Goal: Task Accomplishment & Management: Complete application form

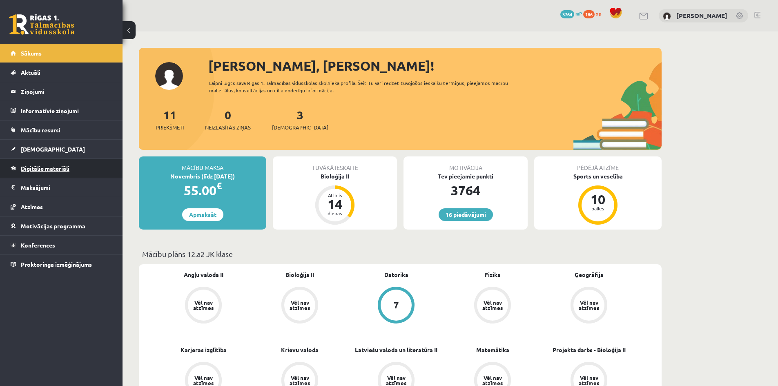
click at [63, 174] on link "Digitālie materiāli" at bounding box center [62, 168] width 102 height 19
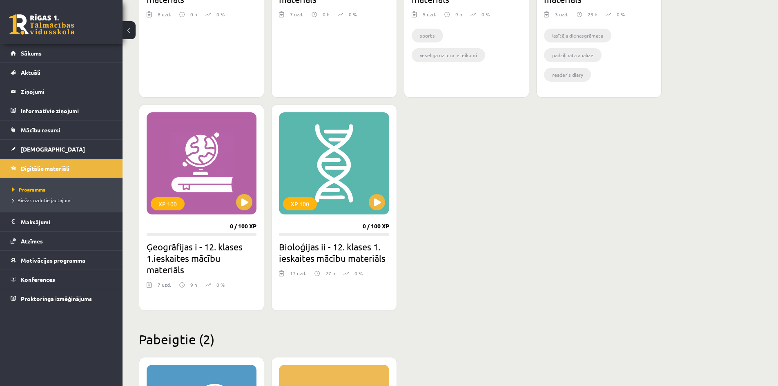
scroll to position [672, 0]
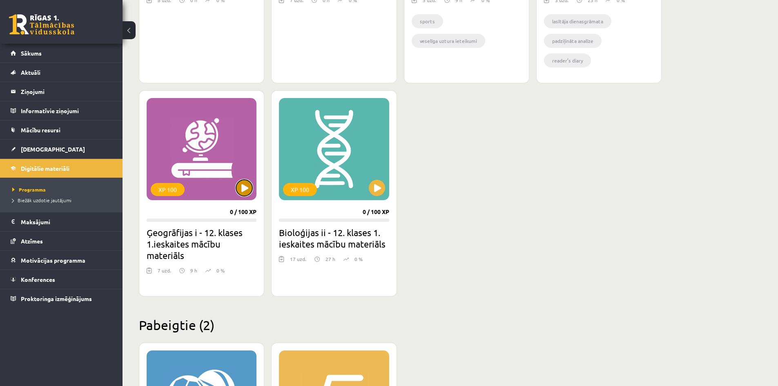
click at [239, 192] on button at bounding box center [244, 188] width 16 height 16
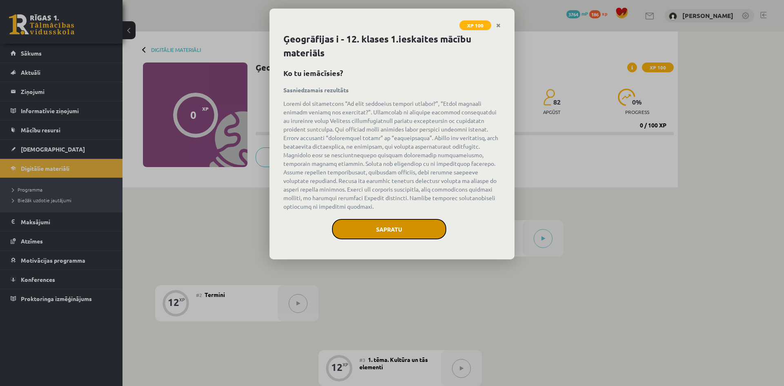
click at [407, 227] on button "Sapratu" at bounding box center [389, 229] width 114 height 20
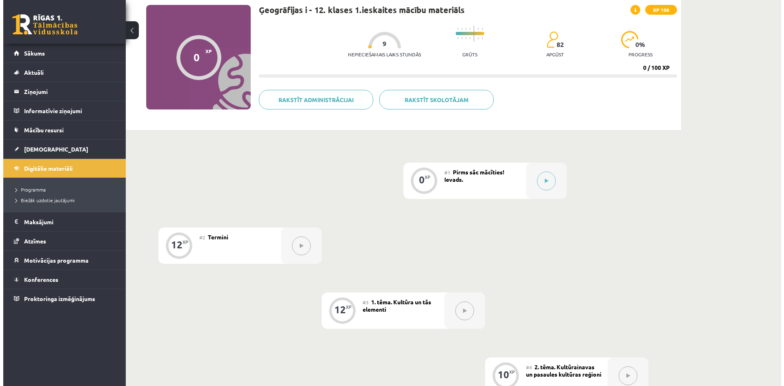
scroll to position [26, 0]
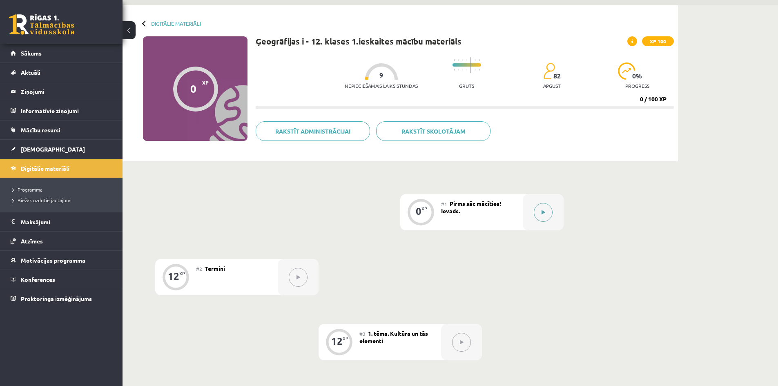
click at [540, 205] on button at bounding box center [543, 212] width 19 height 19
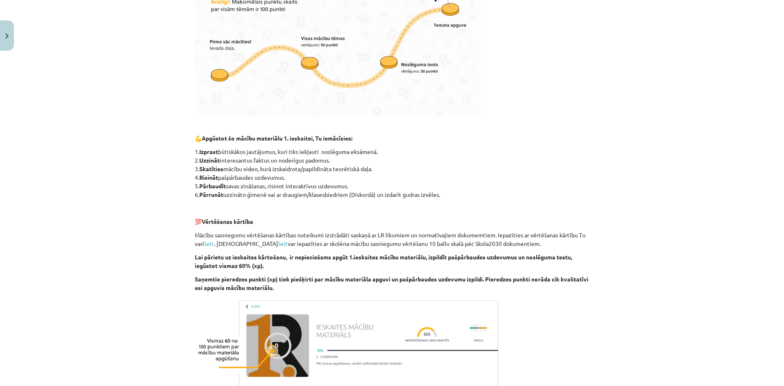
scroll to position [397, 0]
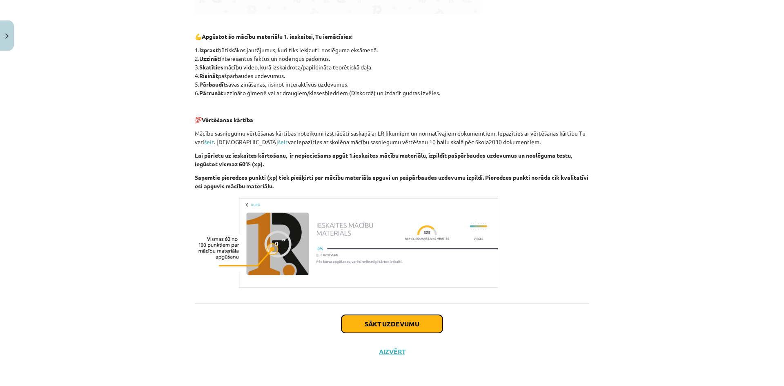
click at [412, 317] on button "Sākt uzdevumu" at bounding box center [391, 324] width 101 height 18
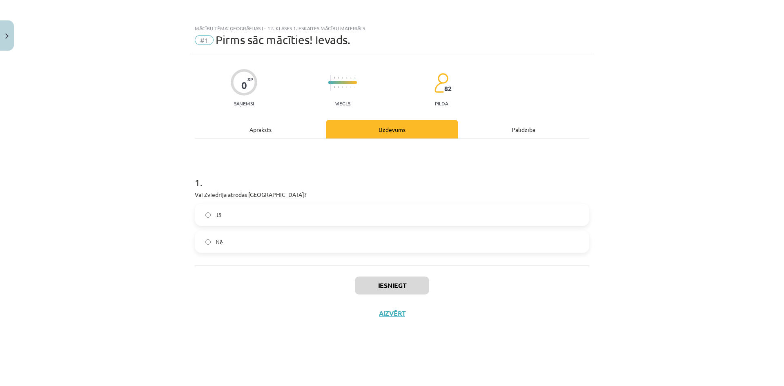
scroll to position [0, 0]
click at [312, 215] on label "Jā" at bounding box center [392, 215] width 393 height 20
drag, startPoint x: 295, startPoint y: 192, endPoint x: 192, endPoint y: 189, distance: 102.9
click at [192, 189] on div "0 XP Saņemsi Viegls 82 pilda Apraksts Uzdevums Palīdzība 1 . Vai Zviedrija atro…" at bounding box center [392, 209] width 404 height 311
copy p "Vai Zviedrija atrodas Ziemeļeiropā?"
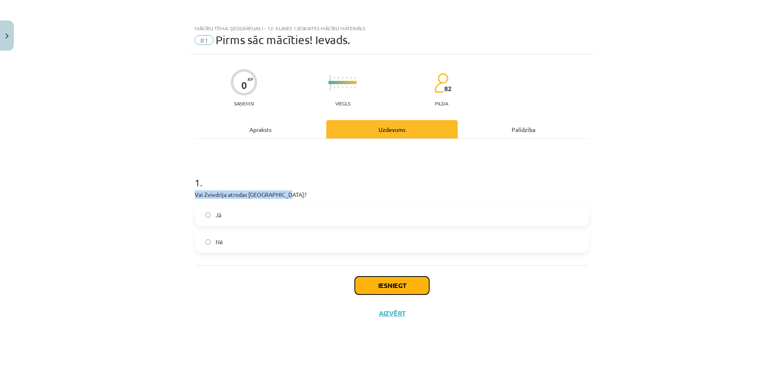
click at [362, 281] on button "Iesniegt" at bounding box center [392, 285] width 74 height 18
click at [723, 155] on div "Mācību tēma: Ģeogrāfijas i - 12. klases 1.ieskaites mācību materiāls #1 Pirms s…" at bounding box center [392, 193] width 784 height 386
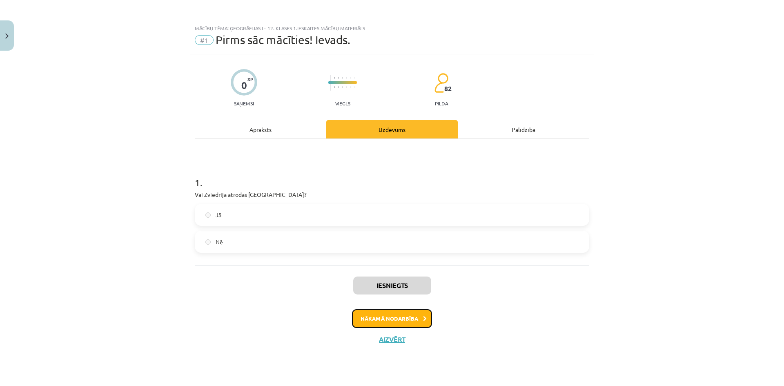
click at [402, 322] on button "Nākamā nodarbība" at bounding box center [392, 318] width 80 height 19
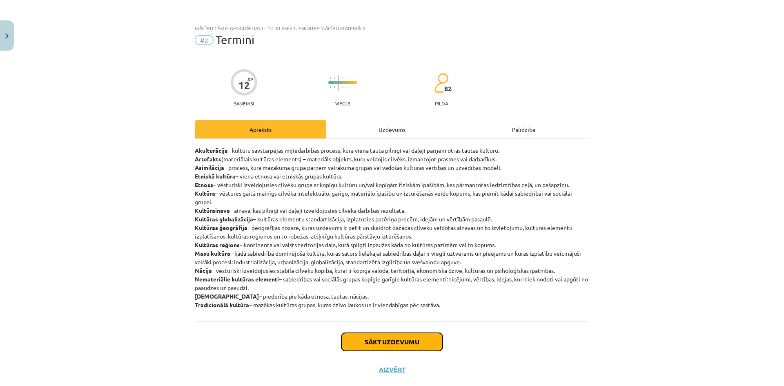
click at [416, 337] on button "Sākt uzdevumu" at bounding box center [391, 342] width 101 height 18
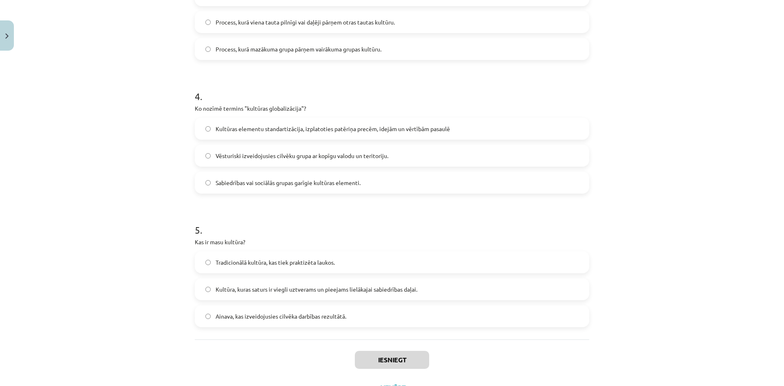
scroll to position [488, 0]
click at [530, 284] on label "Kultūra, kuras saturs ir viegli uztverams un pieejams lielākajai sabiedrības da…" at bounding box center [392, 288] width 393 height 20
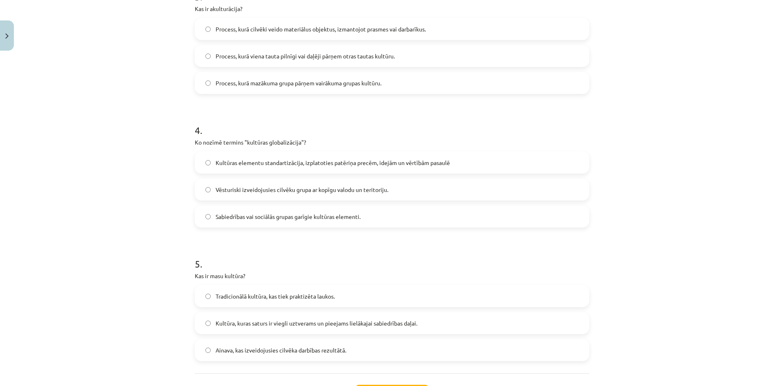
scroll to position [446, 0]
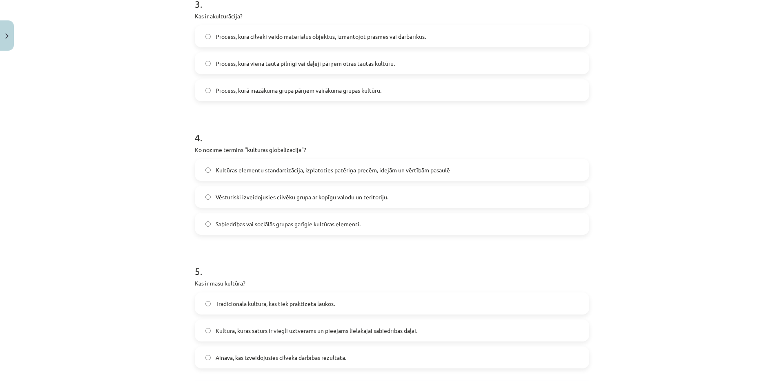
click at [547, 171] on label "Kultūras elementu standartizācija, izplatoties patēriņa precēm, idejām un vērtī…" at bounding box center [392, 170] width 393 height 20
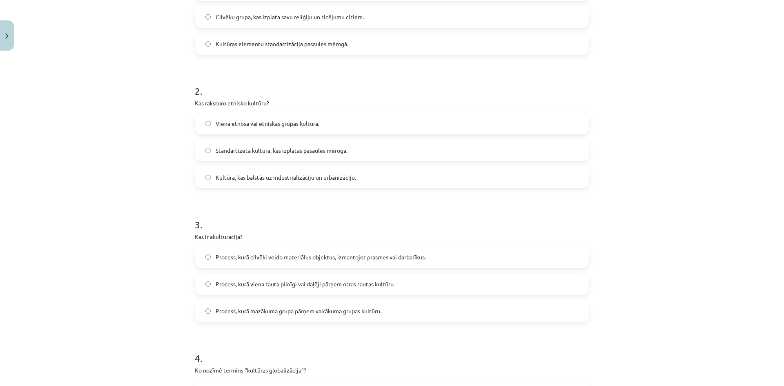
scroll to position [222, 0]
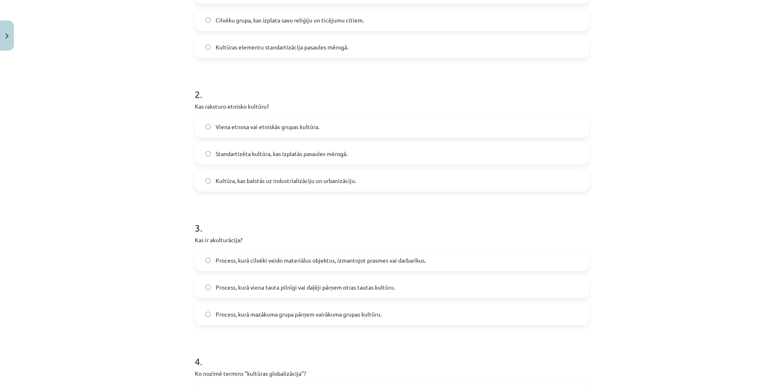
click at [536, 286] on label "Process, kurā viena tauta pilnīgi vai daļēji pārņem otras tautas kultūru." at bounding box center [392, 287] width 393 height 20
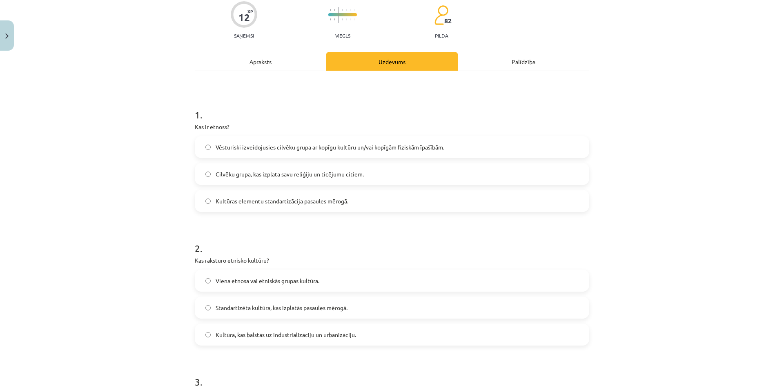
scroll to position [67, 0]
click at [561, 277] on label "Viena etnosa vai etniskās grupas kultūra." at bounding box center [392, 281] width 393 height 20
click at [494, 149] on label "Vēsturiski izveidojusies cilvēku grupa ar kopīgu kultūru un/vai kopīgām fiziskā…" at bounding box center [392, 148] width 393 height 20
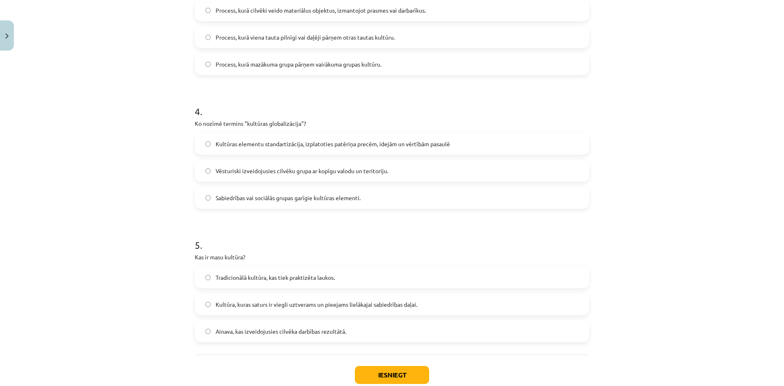
scroll to position [523, 0]
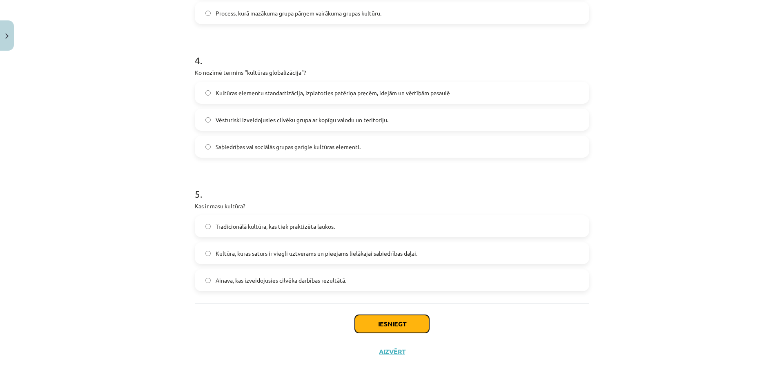
click at [381, 326] on button "Iesniegt" at bounding box center [392, 324] width 74 height 18
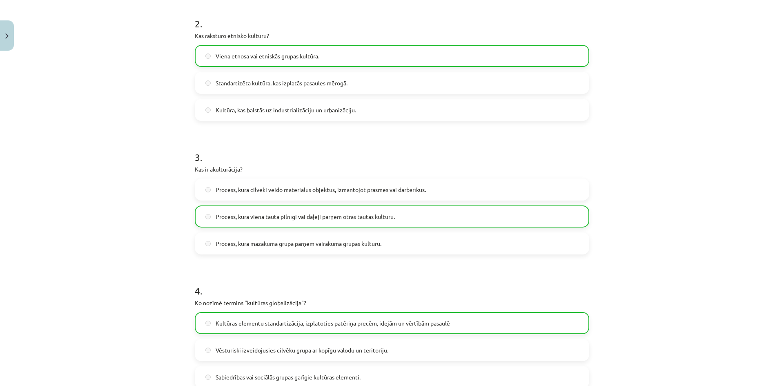
scroll to position [549, 0]
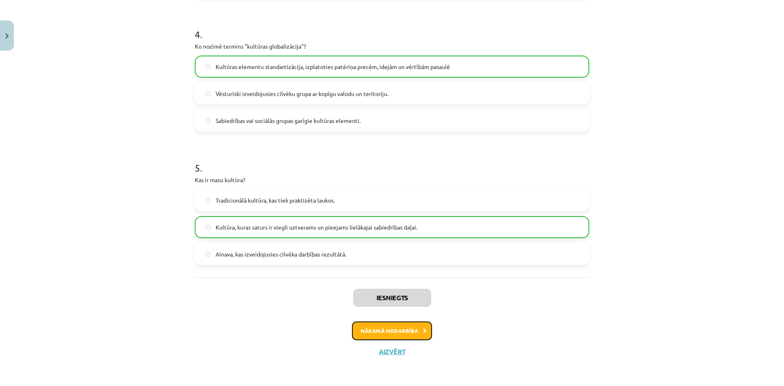
click at [397, 335] on button "Nākamā nodarbība" at bounding box center [392, 330] width 80 height 19
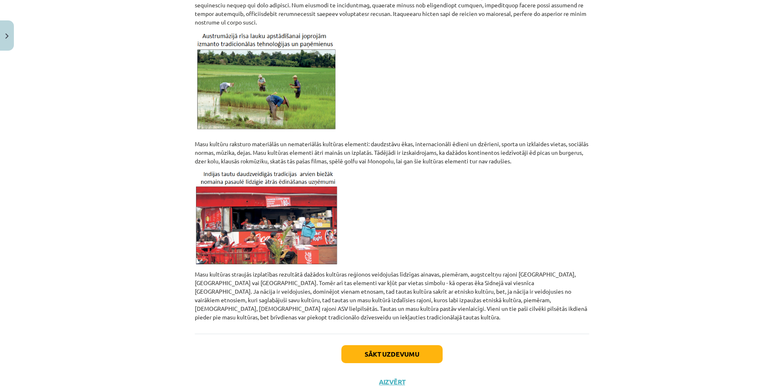
scroll to position [631, 0]
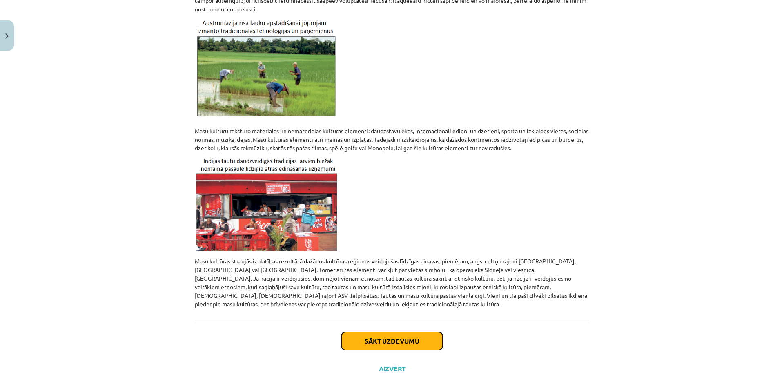
click at [429, 332] on button "Sākt uzdevumu" at bounding box center [391, 341] width 101 height 18
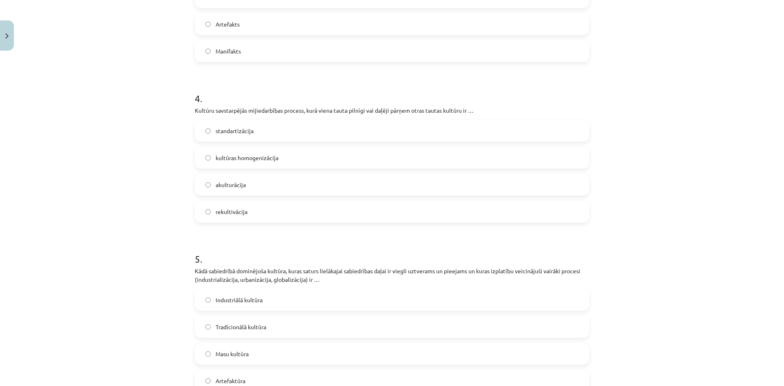
scroll to position [612, 0]
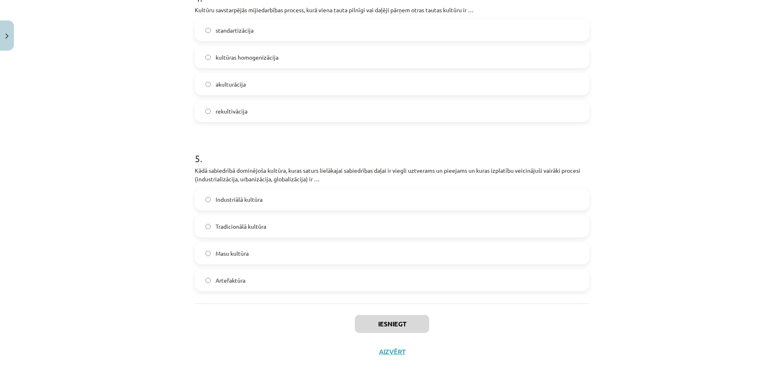
click at [441, 250] on label "Masu kultūra" at bounding box center [392, 253] width 393 height 20
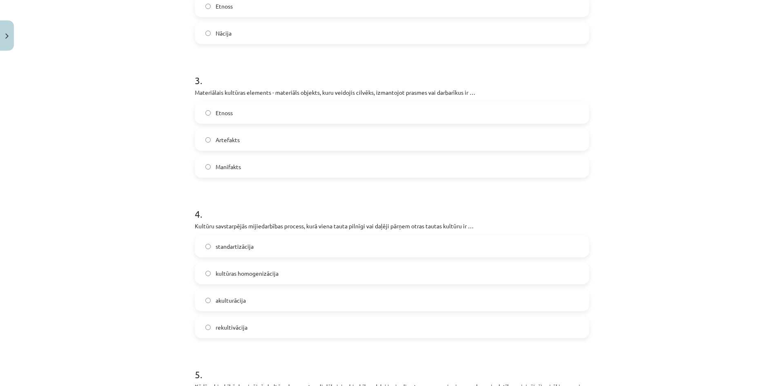
scroll to position [393, 0]
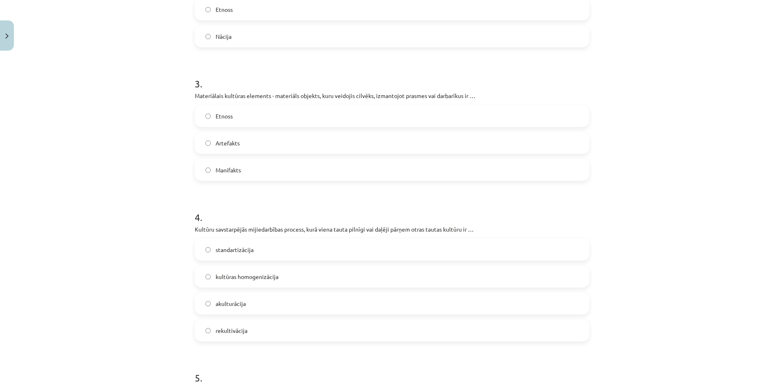
click at [301, 301] on label "akulturācija" at bounding box center [392, 303] width 393 height 20
drag, startPoint x: 250, startPoint y: 306, endPoint x: 212, endPoint y: 308, distance: 38.0
click at [212, 308] on label "akulturācija" at bounding box center [392, 303] width 393 height 20
copy span "akulturācija"
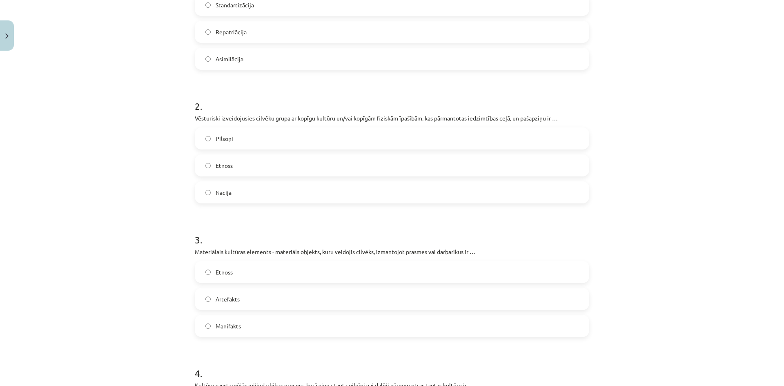
scroll to position [230, 0]
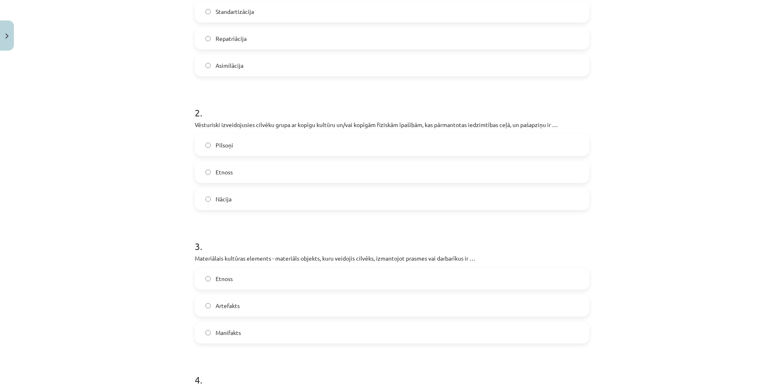
click at [693, 313] on div "Mācību tēma: Ģeogrāfijas i - 12. klases 1.ieskaites mācību materiāls #3 1. tēma…" at bounding box center [392, 193] width 784 height 386
drag, startPoint x: 241, startPoint y: 276, endPoint x: 212, endPoint y: 276, distance: 29.4
click at [212, 276] on label "Etnoss" at bounding box center [392, 278] width 393 height 20
copy span "Etnoss"
click at [290, 305] on label "Artefakts" at bounding box center [392, 305] width 393 height 20
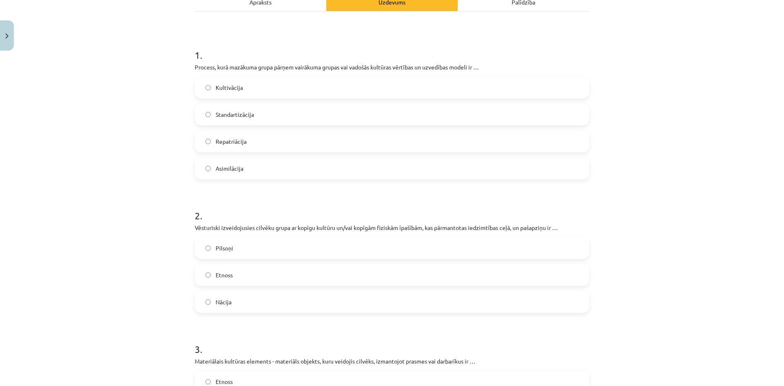
scroll to position [118, 0]
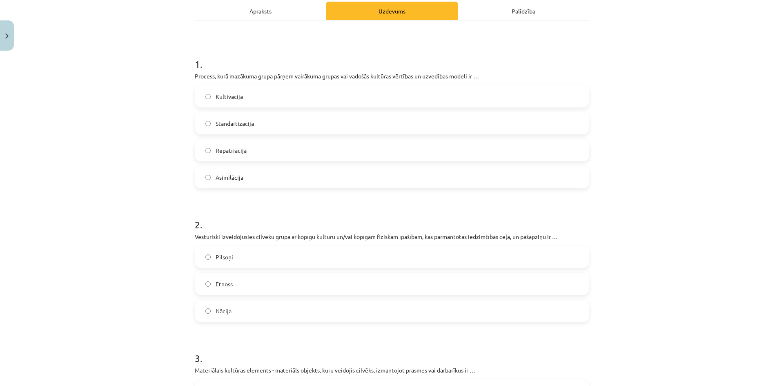
click at [331, 283] on label "Etnoss" at bounding box center [392, 284] width 393 height 20
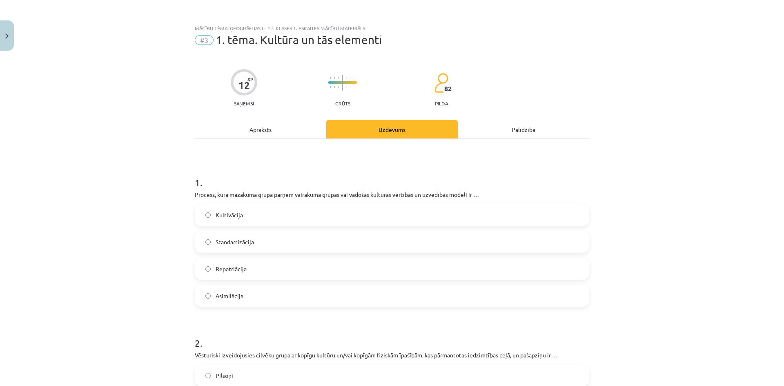
click at [572, 294] on label "Asimilācija" at bounding box center [392, 295] width 393 height 20
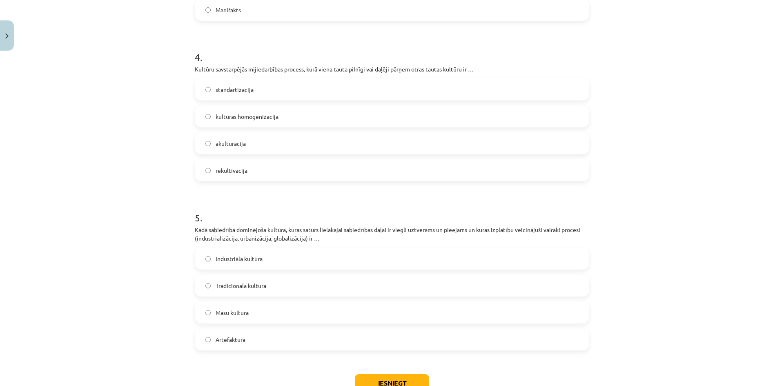
scroll to position [588, 0]
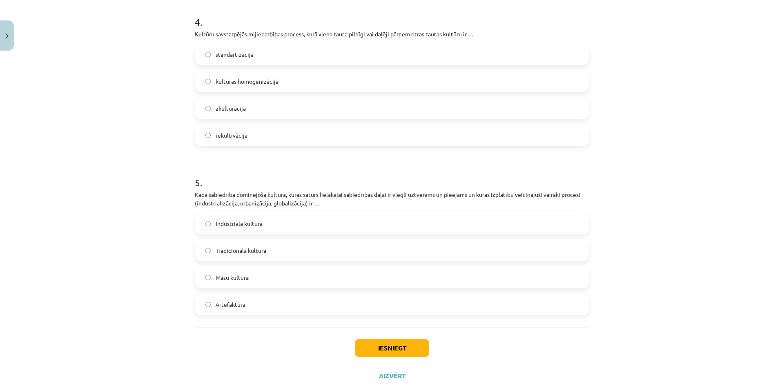
click at [375, 338] on div "Iesniegt Aizvērt" at bounding box center [392, 356] width 395 height 57
click at [379, 344] on button "Iesniegt" at bounding box center [392, 348] width 74 height 18
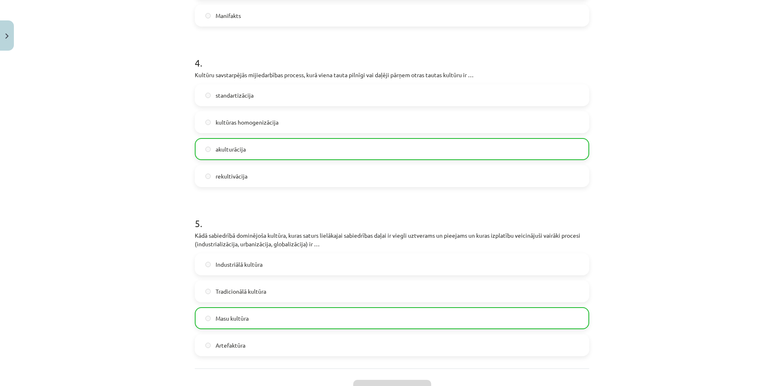
scroll to position [584, 0]
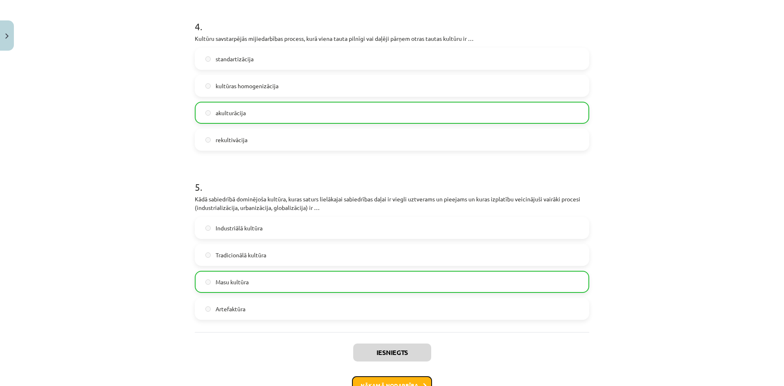
click at [407, 382] on button "Nākamā nodarbība" at bounding box center [392, 385] width 80 height 19
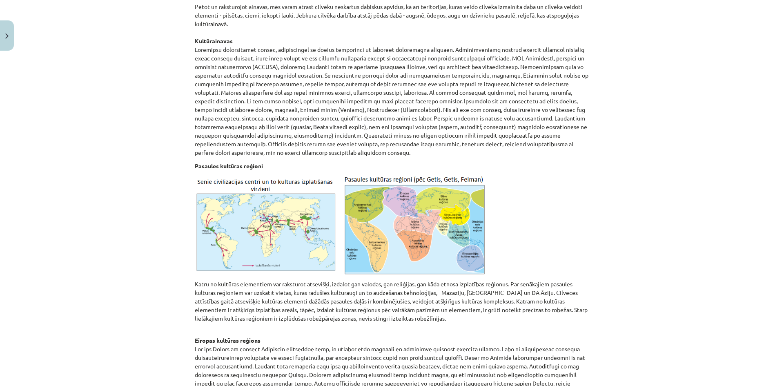
scroll to position [135, 0]
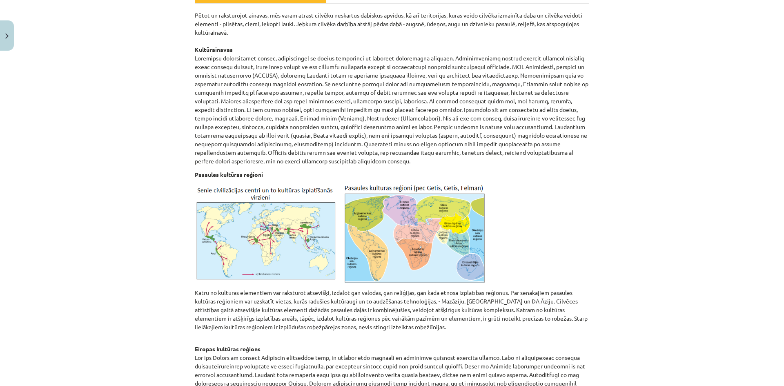
click at [735, 76] on div "Mācību tēma: Ģeogrāfijas i - 12. klases 1.ieskaites mācību materiāls #4 2. tēma…" at bounding box center [392, 193] width 784 height 386
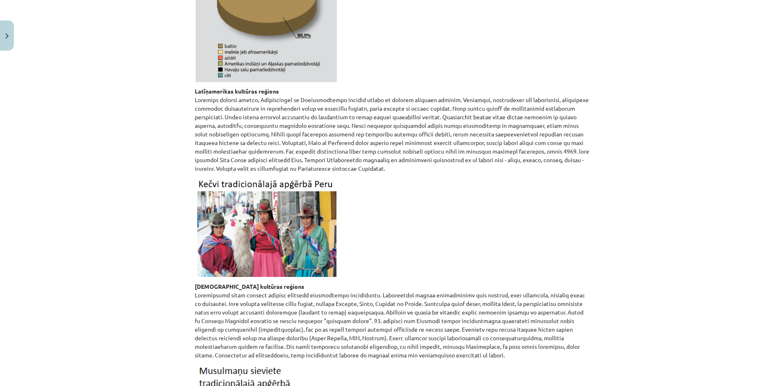
scroll to position [1295, 0]
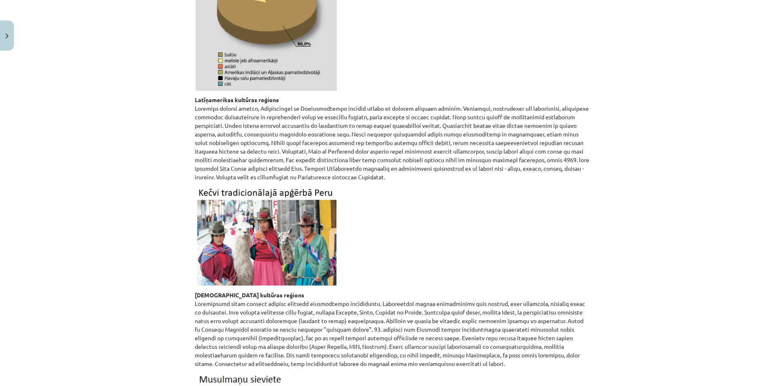
drag, startPoint x: 777, startPoint y: 165, endPoint x: 784, endPoint y: 181, distance: 17.8
click at [784, 181] on div "Mācību tēma: Ģeogrāfijas i - 12. klases 1.ieskaites mācību materiāls #4 2. tēma…" at bounding box center [392, 193] width 784 height 386
click at [727, 205] on div "Mācību tēma: Ģeogrāfijas i - 12. klases 1.ieskaites mācību materiāls #4 2. tēma…" at bounding box center [392, 193] width 784 height 386
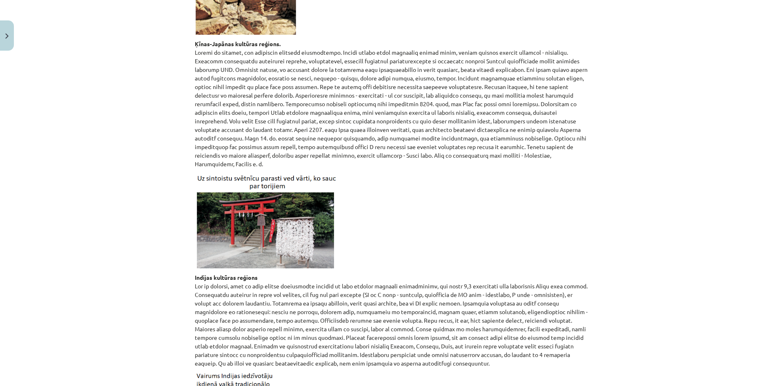
scroll to position [2009, 0]
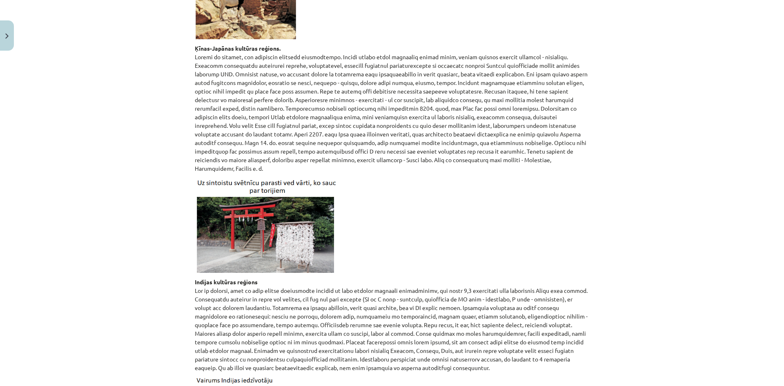
drag, startPoint x: 781, startPoint y: 215, endPoint x: 759, endPoint y: 279, distance: 67.6
click at [759, 279] on div "Mācību tēma: Ģeogrāfijas i - 12. klases 1.ieskaites mācību materiāls #4 2. tēma…" at bounding box center [392, 193] width 784 height 386
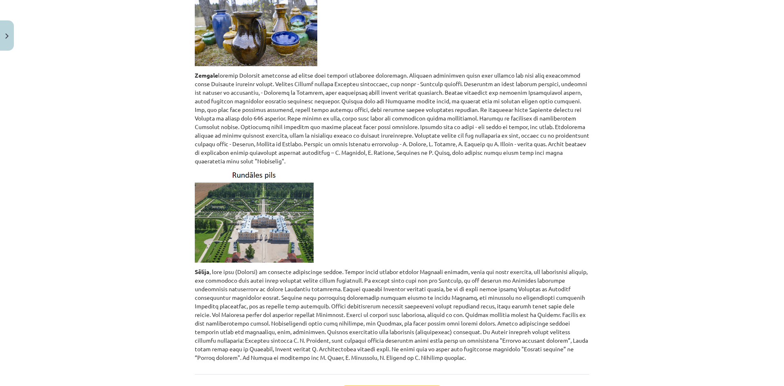
scroll to position [3619, 0]
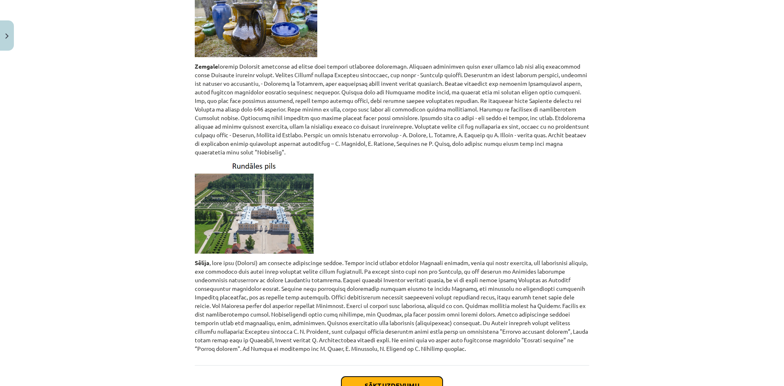
click at [400, 377] on button "Sākt uzdevumu" at bounding box center [391, 386] width 101 height 18
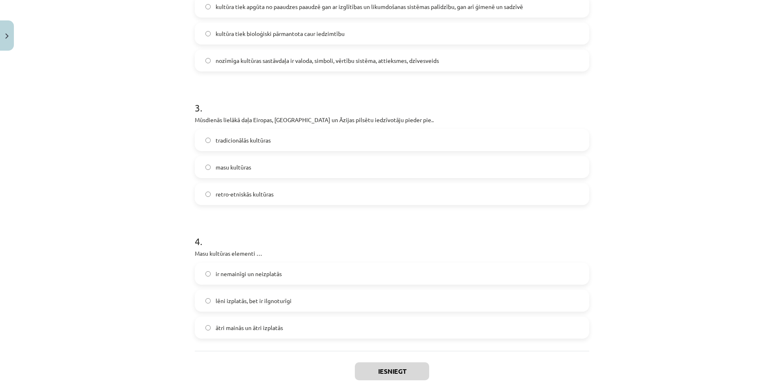
scroll to position [386, 0]
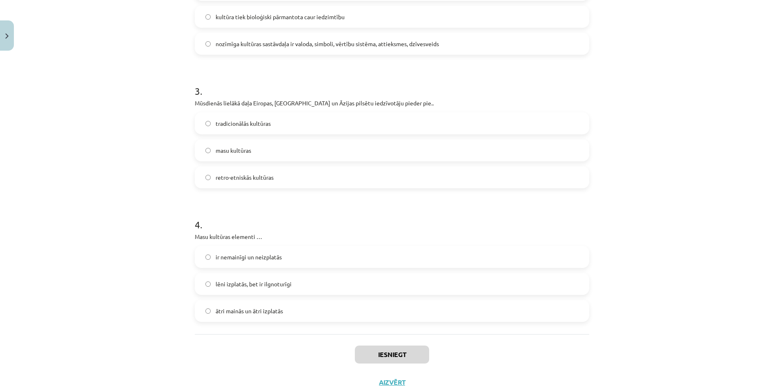
click at [266, 314] on span "ātri mainās un ātri izplatās" at bounding box center [249, 311] width 67 height 9
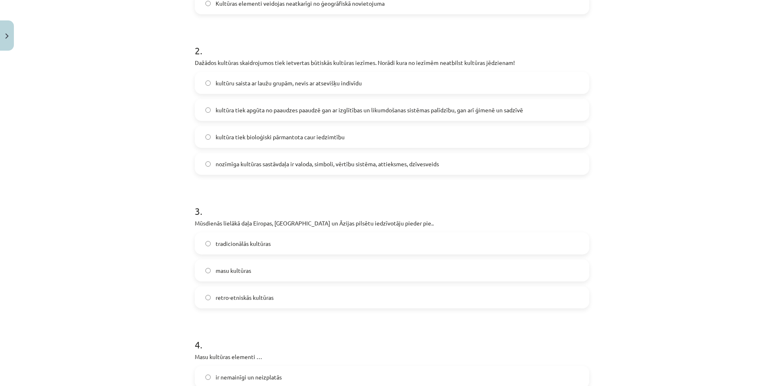
scroll to position [262, 0]
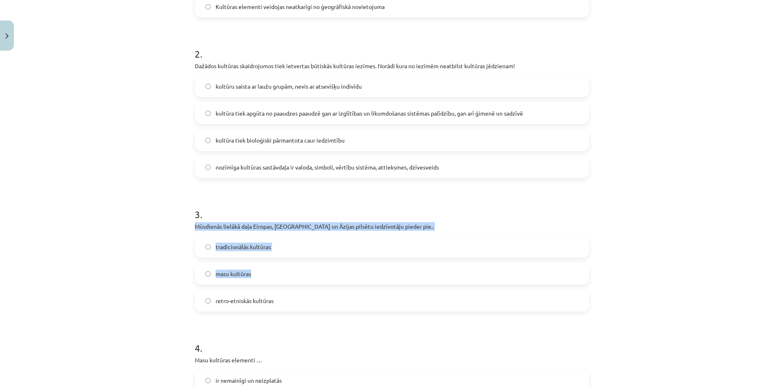
drag, startPoint x: 191, startPoint y: 227, endPoint x: 435, endPoint y: 262, distance: 246.2
click at [435, 262] on div "10 XP Saņemsi Grūts 82 pilda Apraksts Uzdevums Palīdzība 1 . Atzīmē patieso apg…" at bounding box center [392, 155] width 404 height 727
copy div "Mūsdienās lielākā daļa Eiropas, Ziemeļamerikas un Āzijas pilsētu iedzīvotāju pi…"
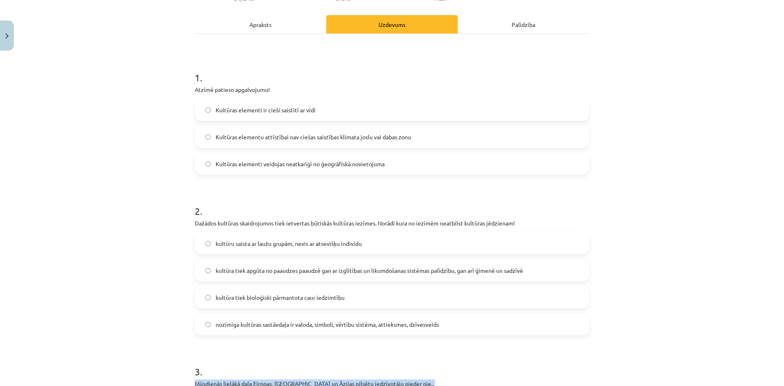
scroll to position [104, 0]
click at [416, 303] on label "kultūra tiek bioloģiski pārmantota caur iedzimtību" at bounding box center [392, 298] width 393 height 20
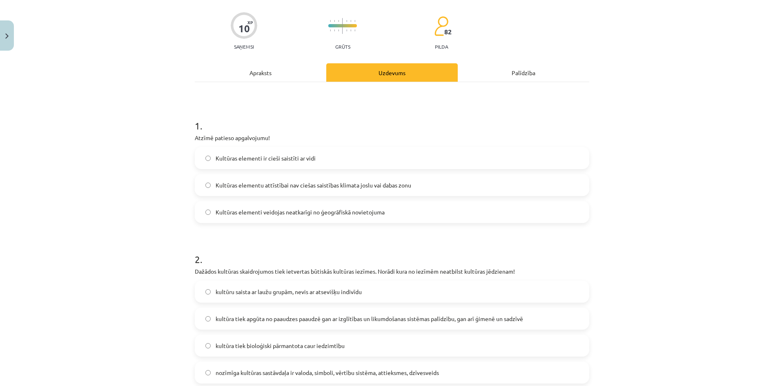
scroll to position [52, 0]
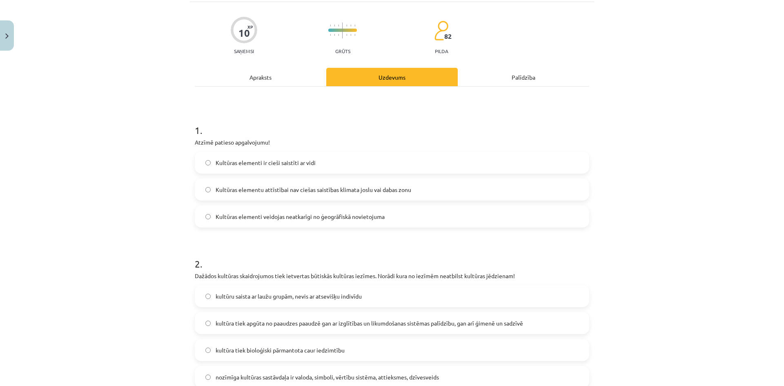
click at [559, 165] on label "Kultūras elementi ir cieši saistīti ar vidi" at bounding box center [392, 162] width 393 height 20
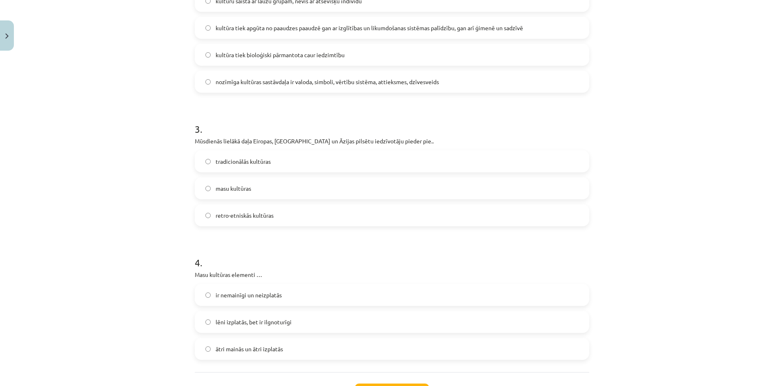
scroll to position [350, 0]
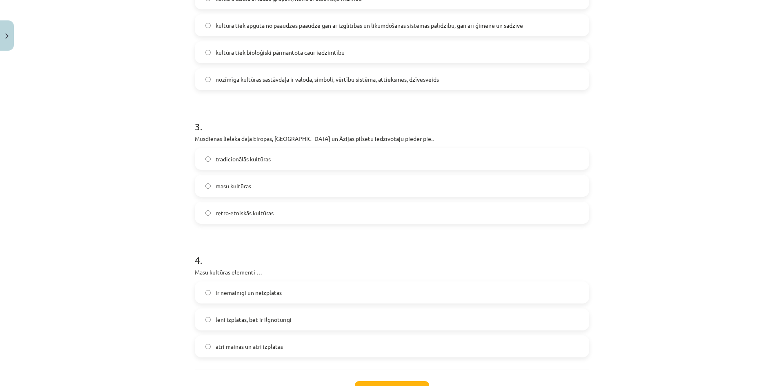
click at [370, 157] on label "tradicionālās kultūras" at bounding box center [392, 159] width 393 height 20
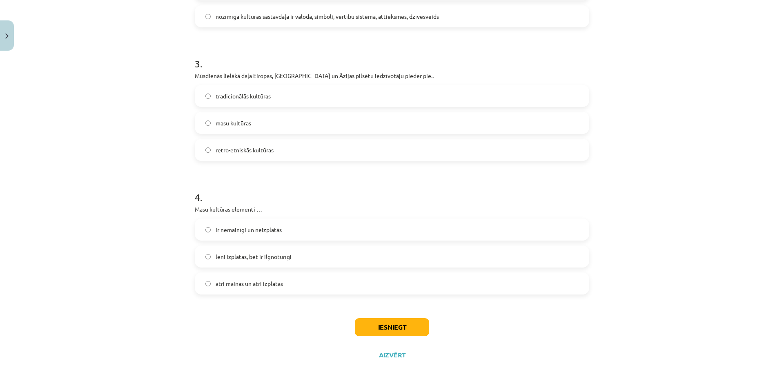
scroll to position [416, 0]
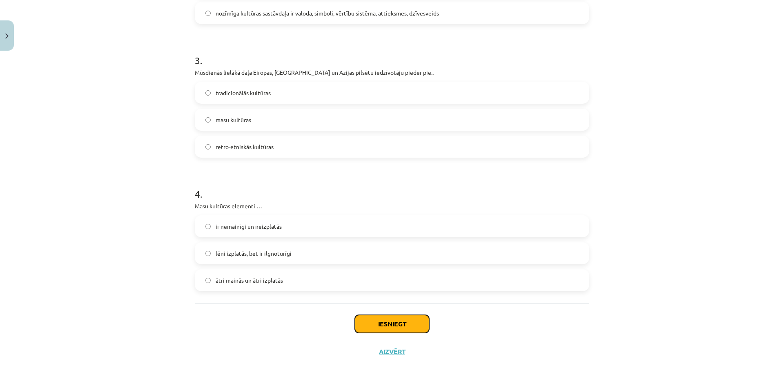
click at [420, 322] on button "Iesniegt" at bounding box center [392, 324] width 74 height 18
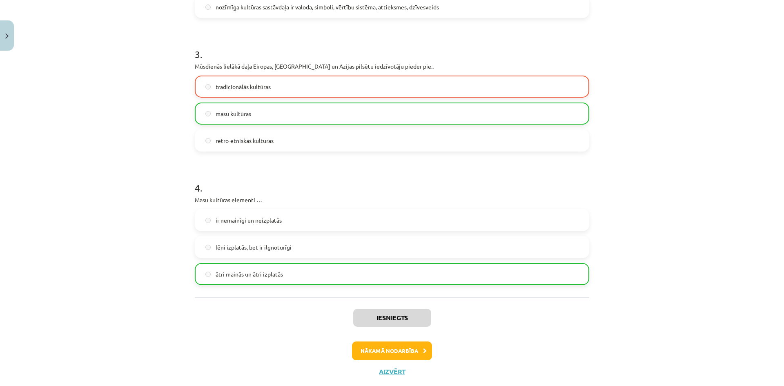
scroll to position [423, 0]
click at [359, 348] on button "Nākamā nodarbība" at bounding box center [392, 350] width 80 height 19
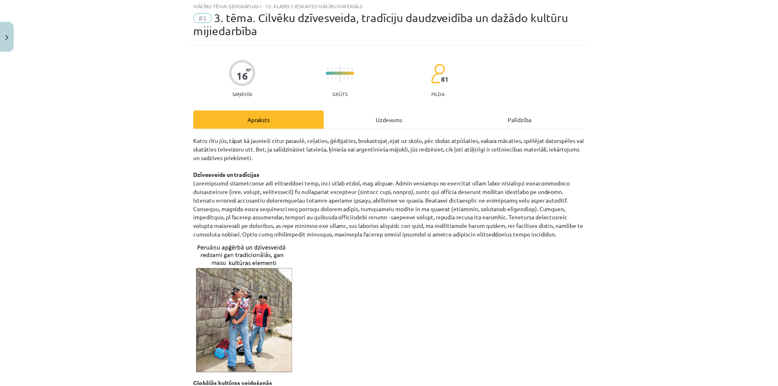
scroll to position [20, 0]
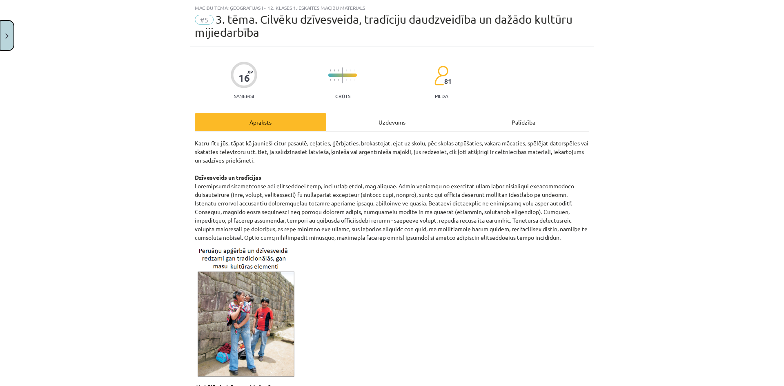
click at [7, 42] on button "Close" at bounding box center [7, 35] width 14 height 30
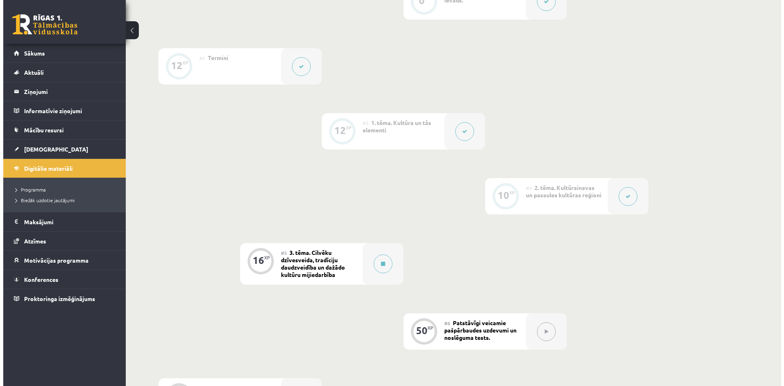
scroll to position [228, 0]
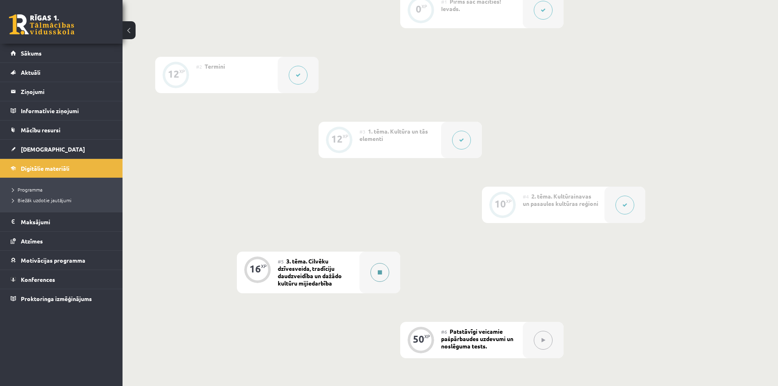
click at [385, 262] on div at bounding box center [379, 273] width 41 height 42
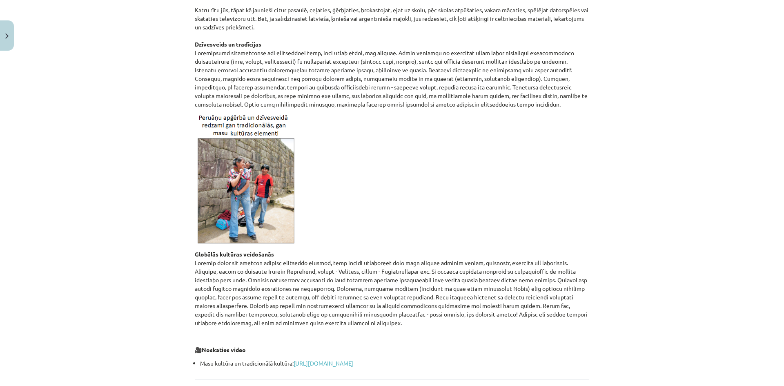
scroll to position [218, 0]
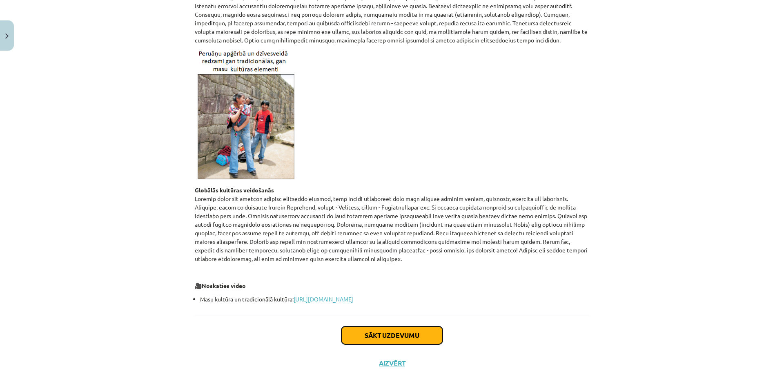
click at [410, 334] on button "Sākt uzdevumu" at bounding box center [391, 335] width 101 height 18
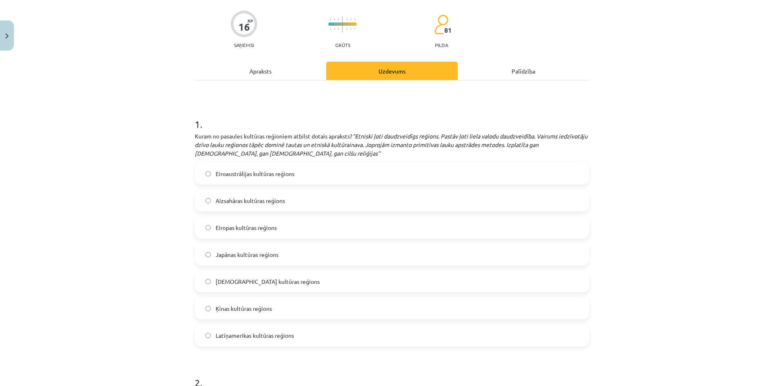
scroll to position [77, 0]
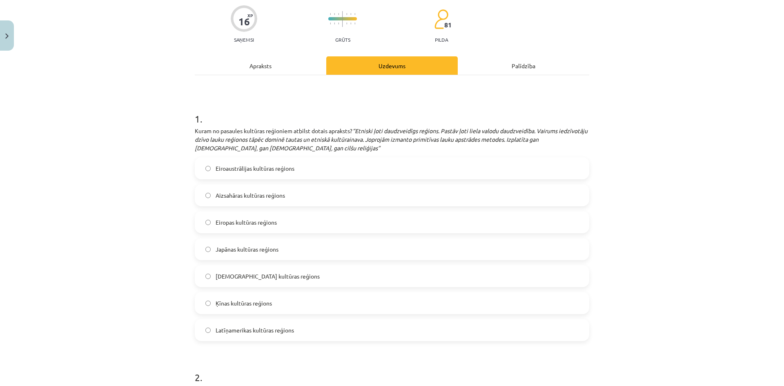
click at [274, 252] on span "Japānas kultūras reģions" at bounding box center [247, 249] width 63 height 9
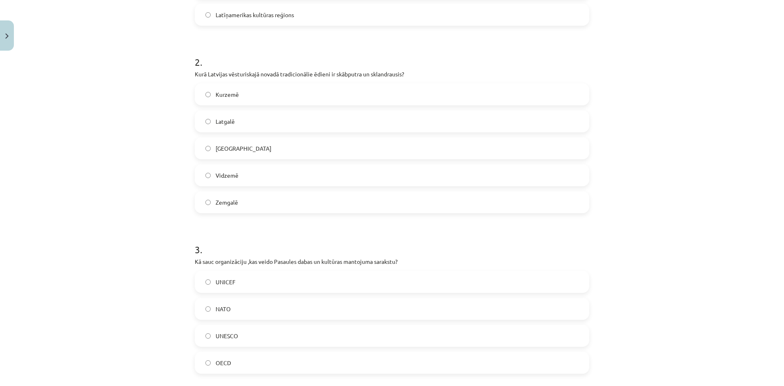
scroll to position [397, 0]
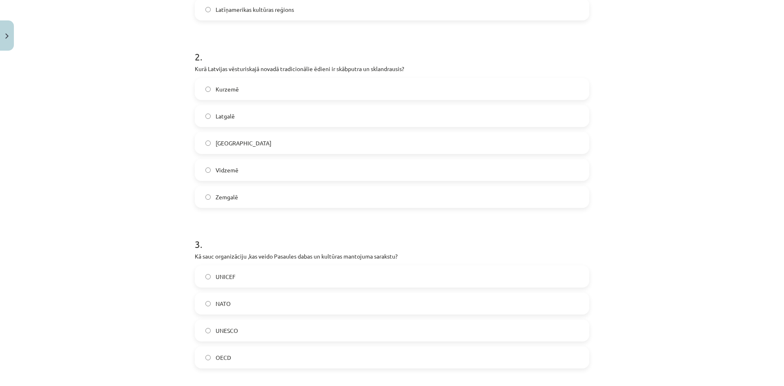
click at [454, 97] on label "Kurzemē" at bounding box center [392, 89] width 393 height 20
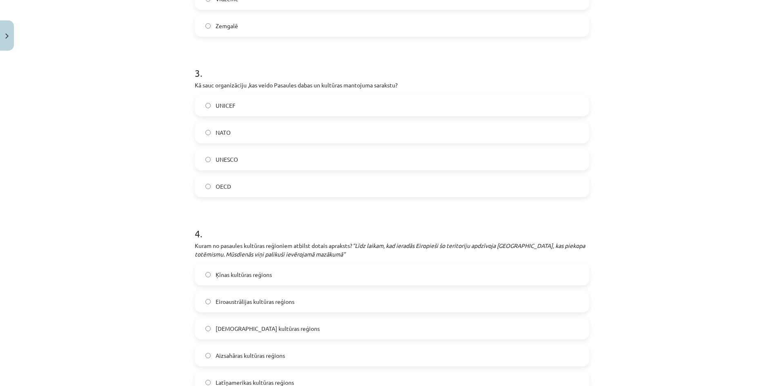
scroll to position [570, 0]
click at [459, 161] on label "UNESCO" at bounding box center [392, 157] width 393 height 20
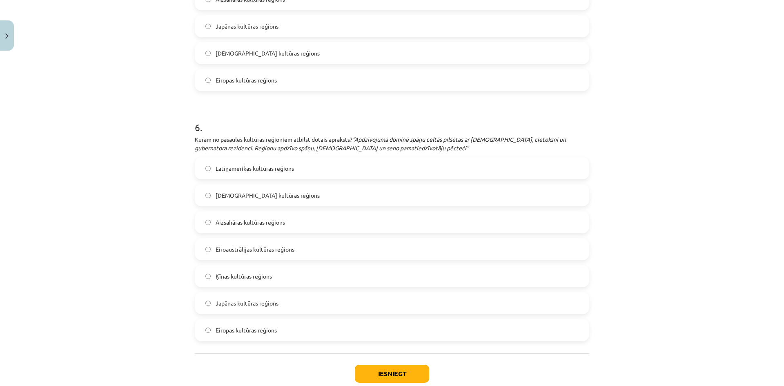
scroll to position [1233, 0]
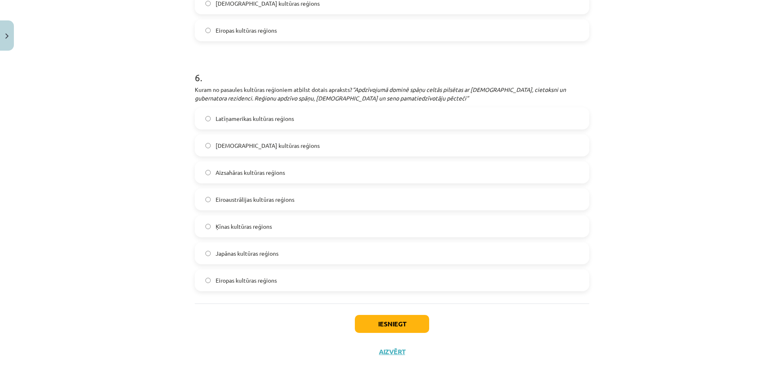
click at [414, 107] on div "6 . Kuram no pasaules kultūras reģioniem atbilst dotais apraksts? “Apdzīvojumā …" at bounding box center [392, 175] width 395 height 234
click at [427, 113] on label "Latīņamerikas kultūras reģions" at bounding box center [392, 118] width 393 height 20
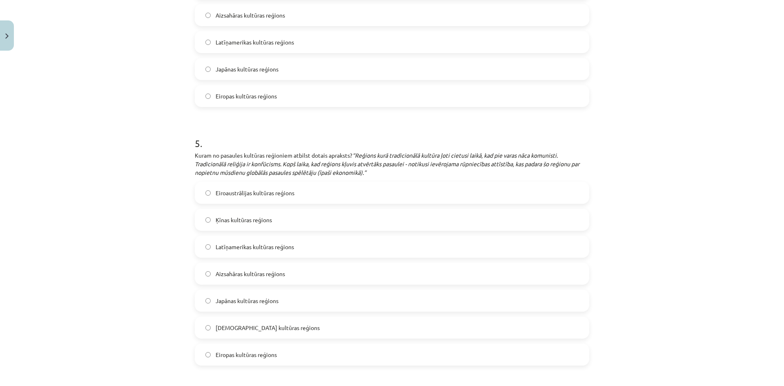
scroll to position [928, 0]
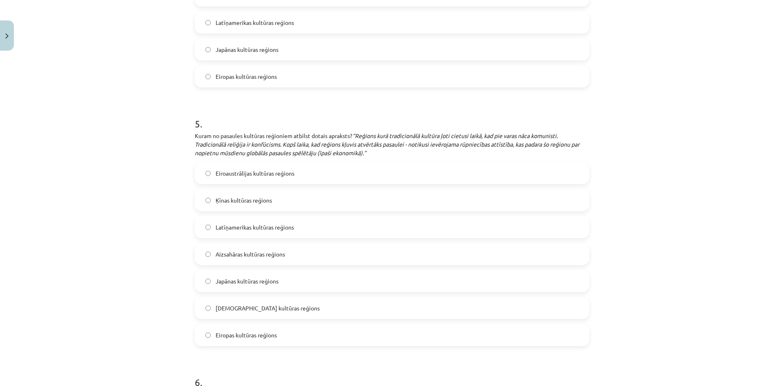
click at [348, 205] on label "Ķīnas kultūras reģions" at bounding box center [392, 200] width 393 height 20
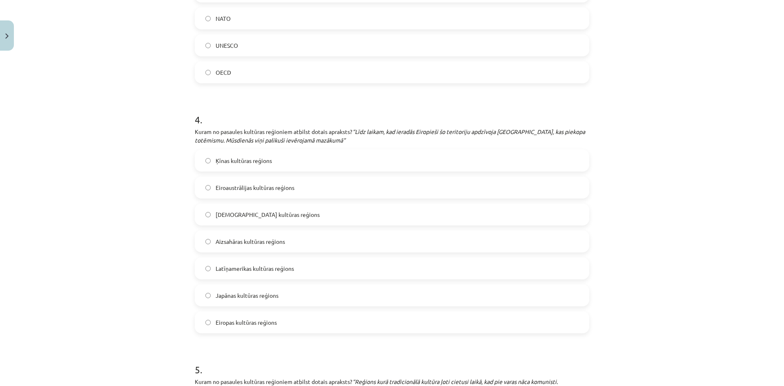
scroll to position [668, 0]
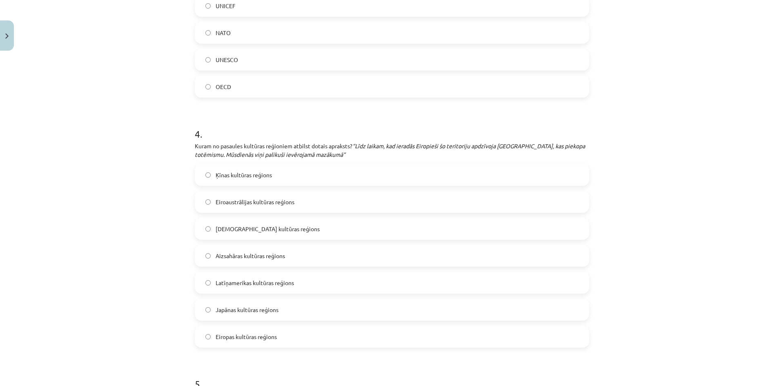
click at [509, 200] on label "Eiroaustrālijas kultūras reģions" at bounding box center [392, 202] width 393 height 20
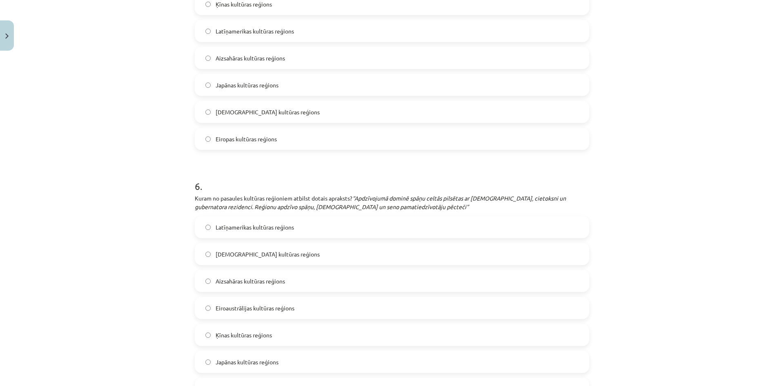
scroll to position [1233, 0]
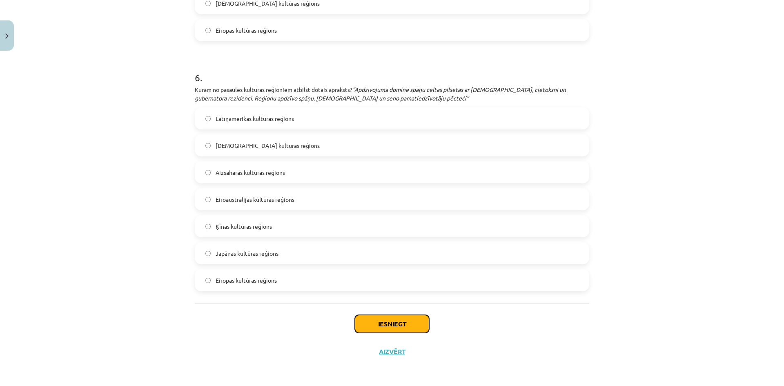
click at [411, 326] on button "Iesniegt" at bounding box center [392, 324] width 74 height 18
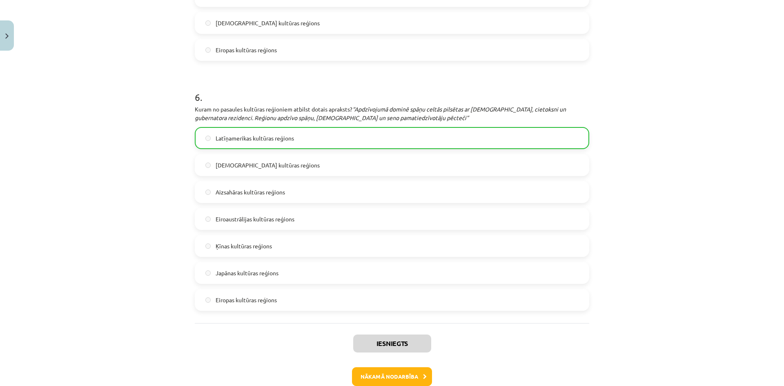
scroll to position [1259, 0]
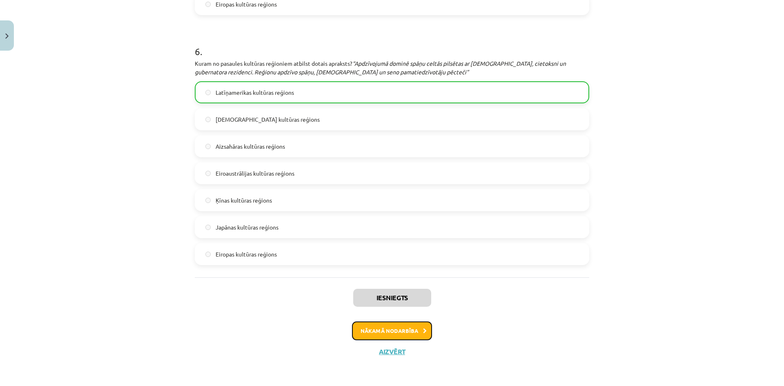
click at [417, 330] on button "Nākamā nodarbība" at bounding box center [392, 330] width 80 height 19
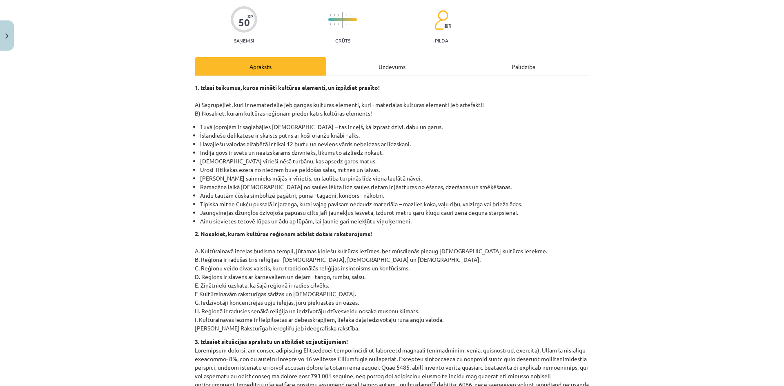
scroll to position [64, 0]
click at [405, 59] on div "Uzdevums" at bounding box center [392, 65] width 132 height 18
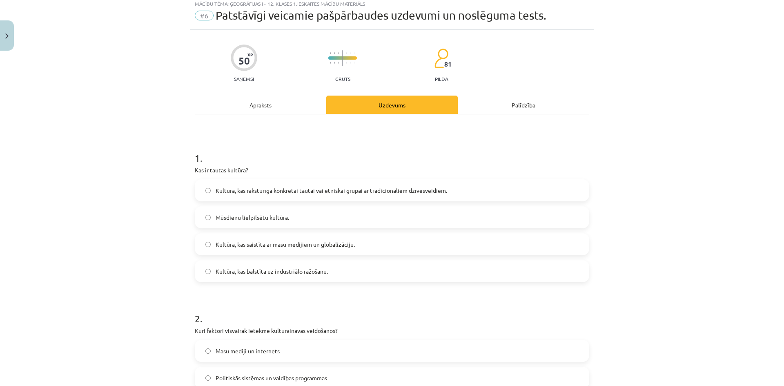
scroll to position [20, 0]
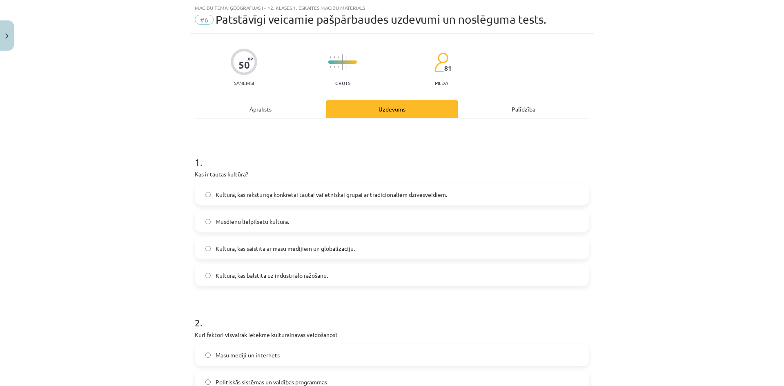
click at [278, 103] on div "Apraksts" at bounding box center [261, 109] width 132 height 18
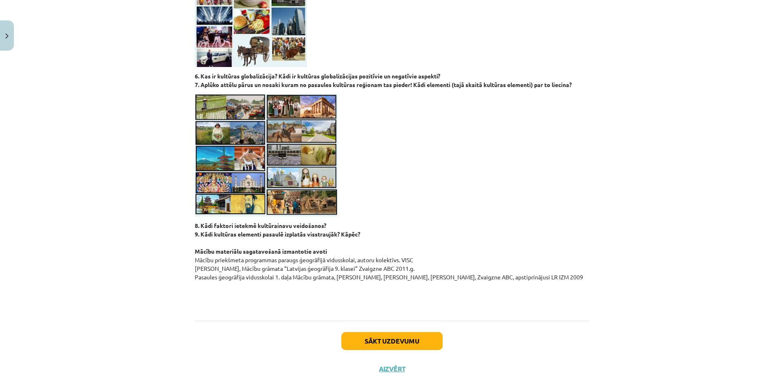
scroll to position [697, 0]
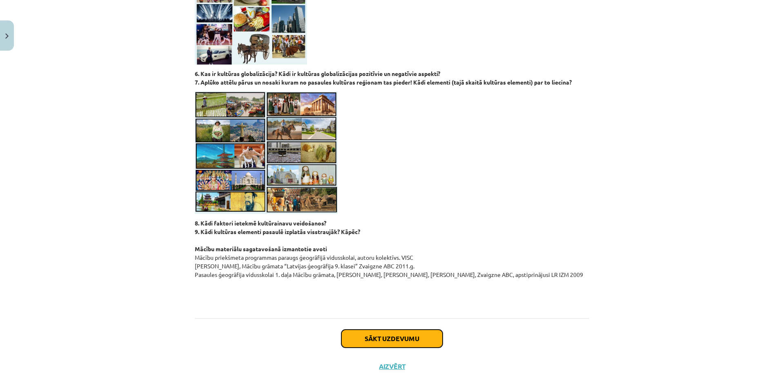
click at [427, 336] on button "Sākt uzdevumu" at bounding box center [391, 339] width 101 height 18
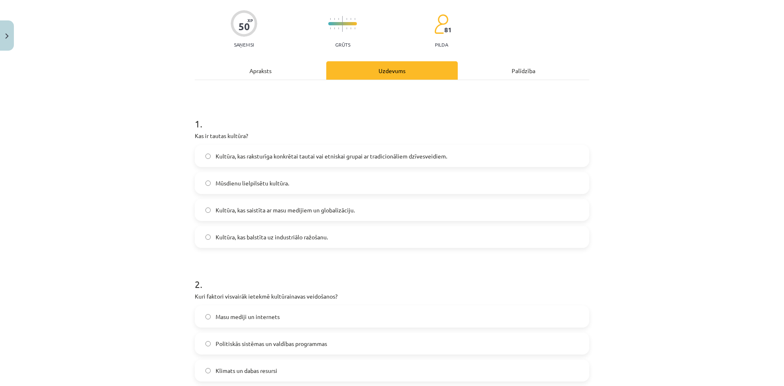
scroll to position [61, 0]
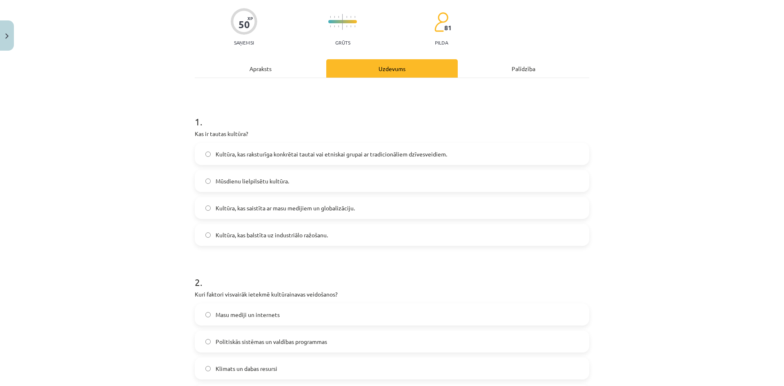
click at [511, 149] on label "Kultūra, kas raksturīga konkrētai tautai vai etniskai grupai ar tradicionāliem …" at bounding box center [392, 154] width 393 height 20
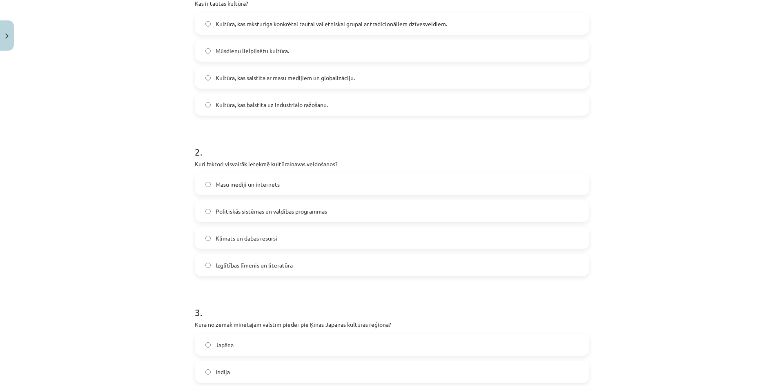
scroll to position [215, 0]
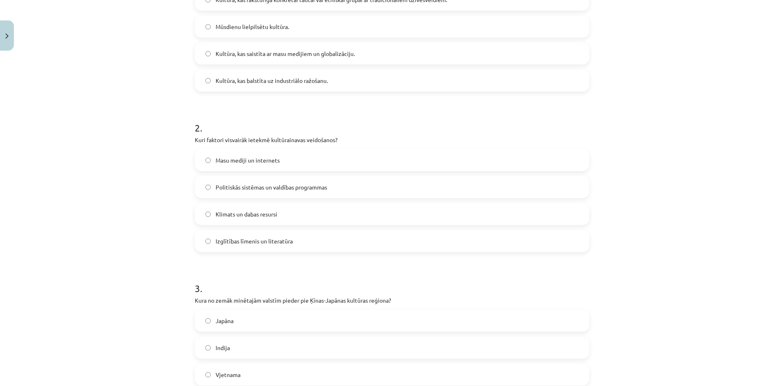
click at [397, 209] on label "Klimats un dabas resursi" at bounding box center [392, 214] width 393 height 20
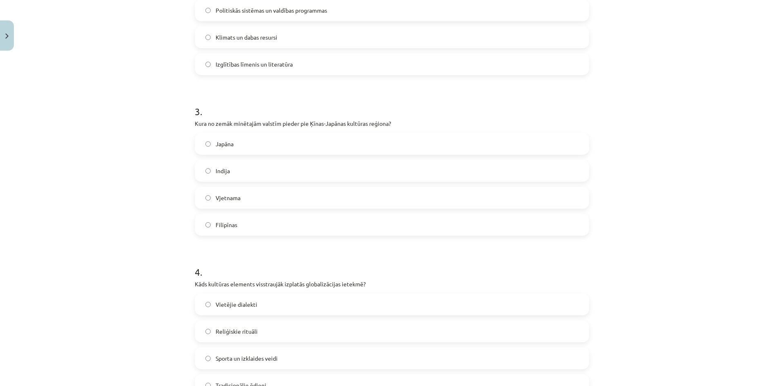
scroll to position [394, 0]
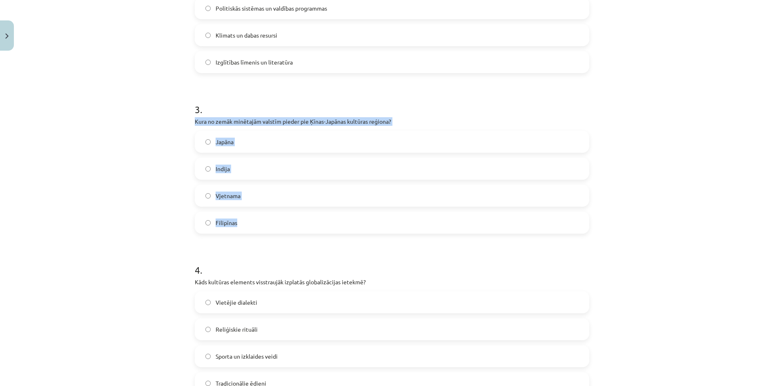
drag, startPoint x: 185, startPoint y: 122, endPoint x: 404, endPoint y: 214, distance: 237.3
click at [404, 214] on div "Mācību tēma: Ģeogrāfijas i - 12. klases 1.ieskaites mācību materiāls #6 Patstāv…" at bounding box center [392, 193] width 784 height 386
copy div "Kura no zemāk minētajām valstīm pieder pie Ķīnas-Japānas kultūras reģiona? Japā…"
click at [163, 199] on div "Mācību tēma: Ģeogrāfijas i - 12. klases 1.ieskaites mācību materiāls #6 Patstāv…" at bounding box center [392, 193] width 784 height 386
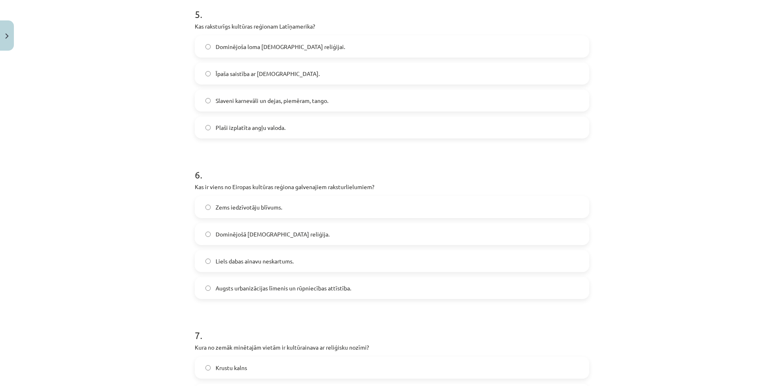
scroll to position [1460, 0]
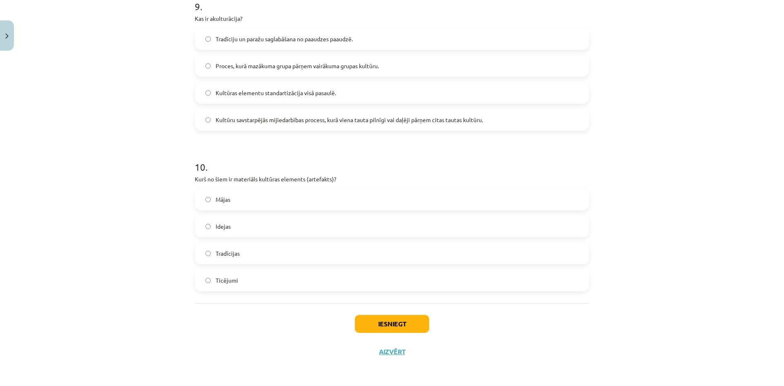
click at [235, 205] on label "Mājas" at bounding box center [392, 199] width 393 height 20
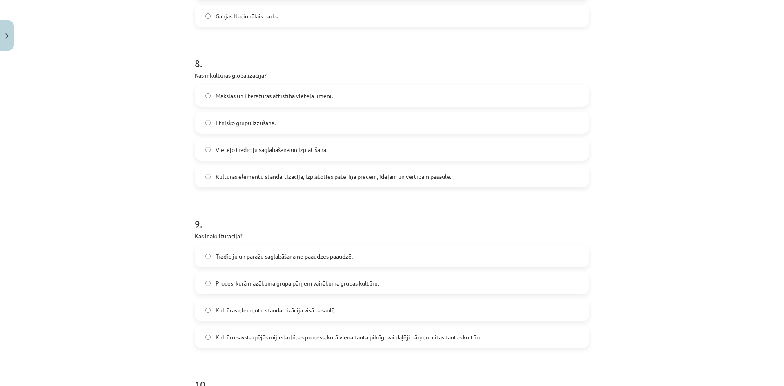
scroll to position [1239, 0]
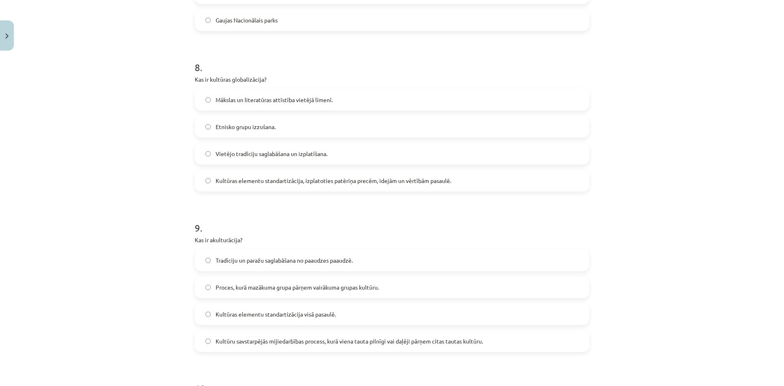
click at [550, 345] on label "Kultūru savstarpējās mijiedarbības process, kurā viena tauta pilnīgi vai daļēji…" at bounding box center [392, 341] width 393 height 20
drag, startPoint x: 776, startPoint y: 298, endPoint x: 779, endPoint y: 289, distance: 9.6
click at [779, 289] on div "Mācību tēma: Ģeogrāfijas i - 12. klases 1.ieskaites mācību materiāls #6 Patstāv…" at bounding box center [392, 193] width 784 height 386
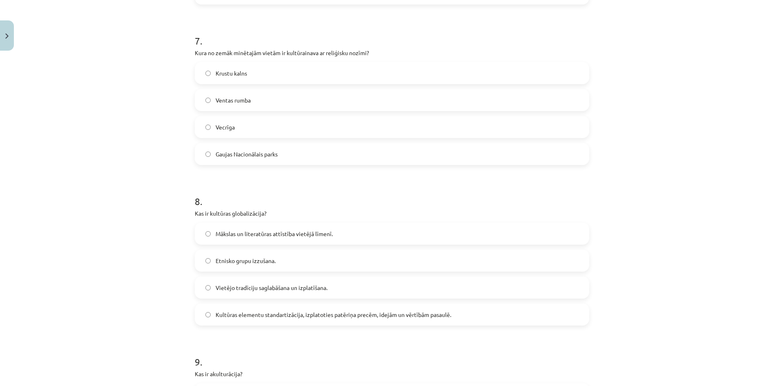
scroll to position [1090, 0]
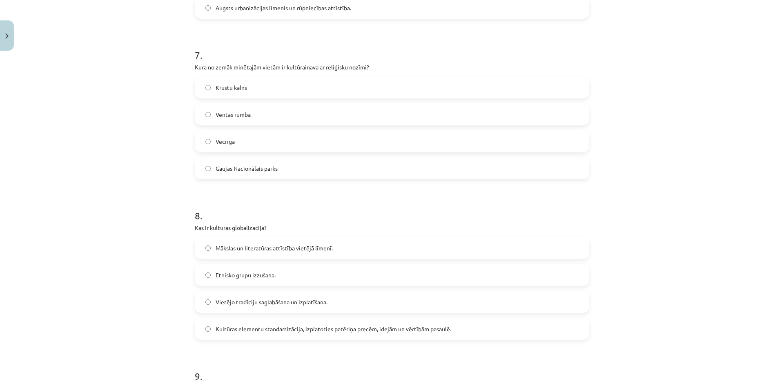
click at [702, 322] on div "Mācību tēma: Ģeogrāfijas i - 12. klases 1.ieskaites mācību materiāls #6 Patstāv…" at bounding box center [392, 193] width 784 height 386
click at [519, 339] on div "Kultūras elementu standartizācija, izplatoties patēriņa precēm, idejām un vērtī…" at bounding box center [392, 329] width 395 height 22
click at [539, 323] on label "Kultūras elementu standartizācija, izplatoties patēriņa precēm, idejām un vērtī…" at bounding box center [392, 329] width 393 height 20
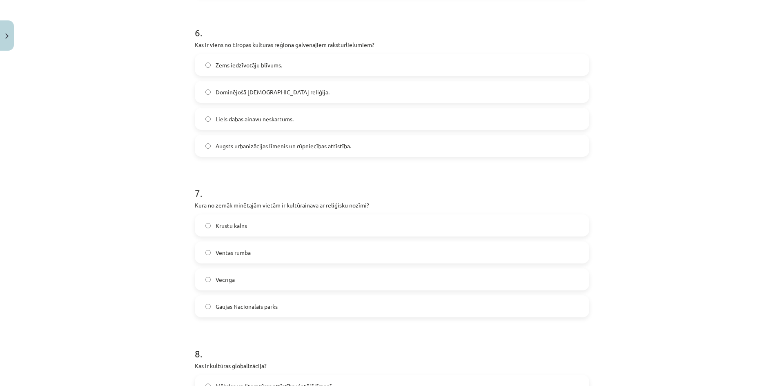
scroll to position [940, 0]
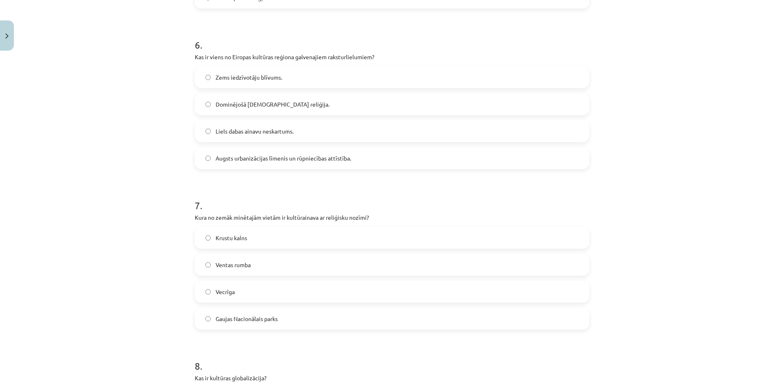
click at [332, 263] on label "Ventas rumba" at bounding box center [392, 264] width 393 height 20
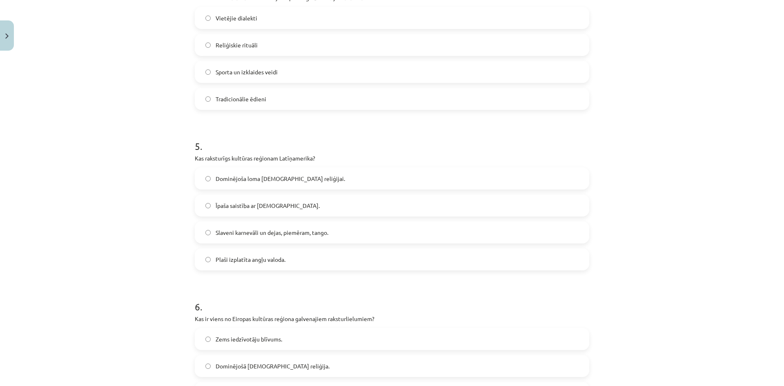
scroll to position [658, 0]
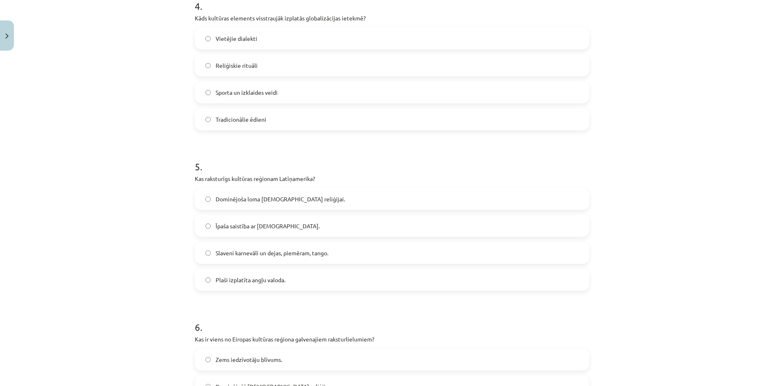
click at [524, 258] on label "Slaveni karnevāli un dejas, piemēram, tango." at bounding box center [392, 253] width 393 height 20
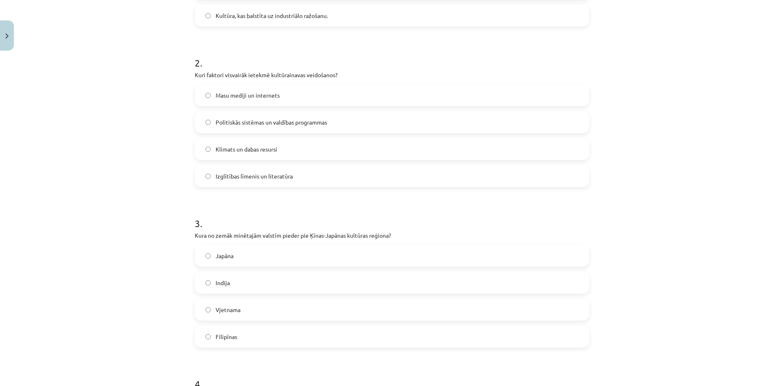
scroll to position [274, 0]
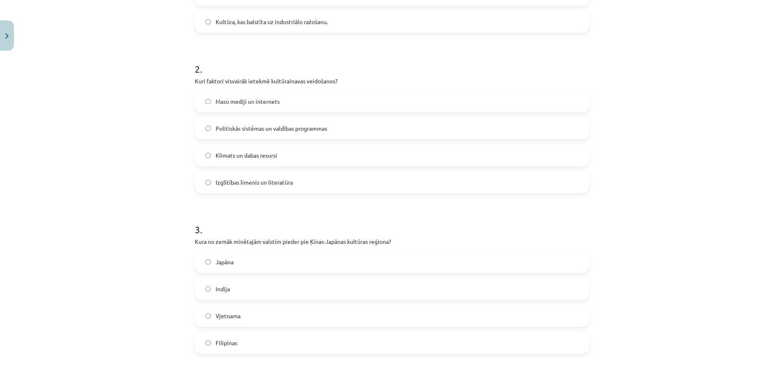
click at [524, 288] on label "Indija" at bounding box center [392, 289] width 393 height 20
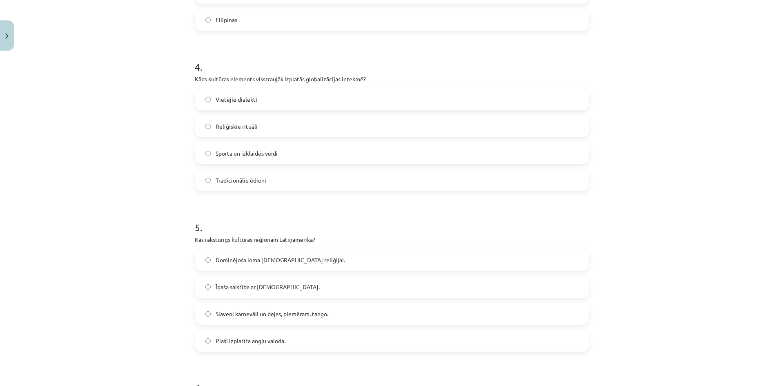
scroll to position [599, 0]
drag, startPoint x: 191, startPoint y: 80, endPoint x: 365, endPoint y: 81, distance: 174.4
click at [365, 81] on div "50 XP Saņemsi Grūts 81 pilda Apraksts Uzdevums Palīdzība 1 . Kas ir tautas kult…" at bounding box center [392, 340] width 404 height 1771
copy p "Kāds kultūras elements visstraujāk izplatās globalizācijas ietekmē?"
click at [260, 98] on label "Vietējie dialekti" at bounding box center [392, 97] width 393 height 20
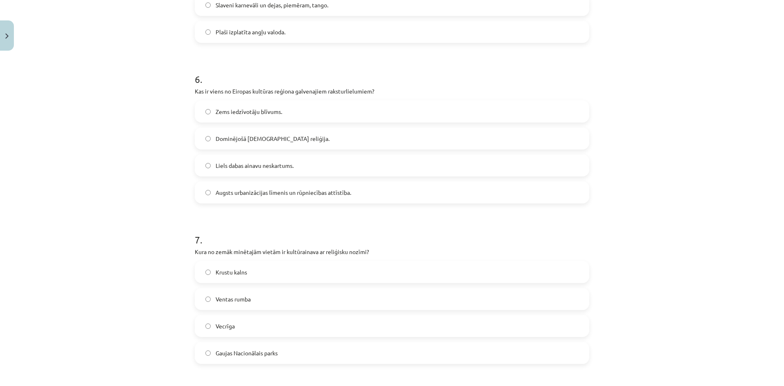
scroll to position [920, 0]
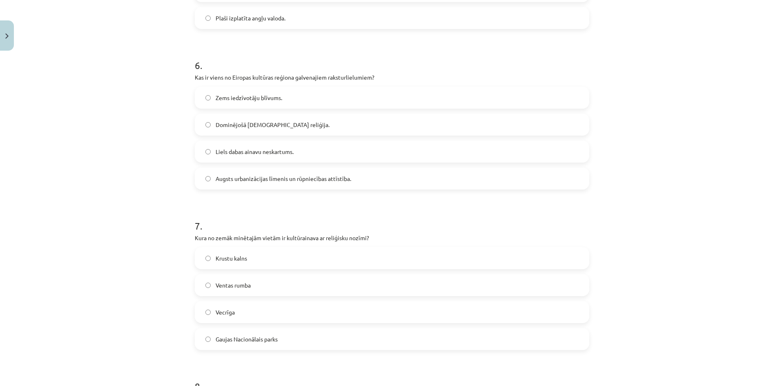
click at [489, 144] on label "Liels dabas ainavu neskartums." at bounding box center [392, 151] width 393 height 20
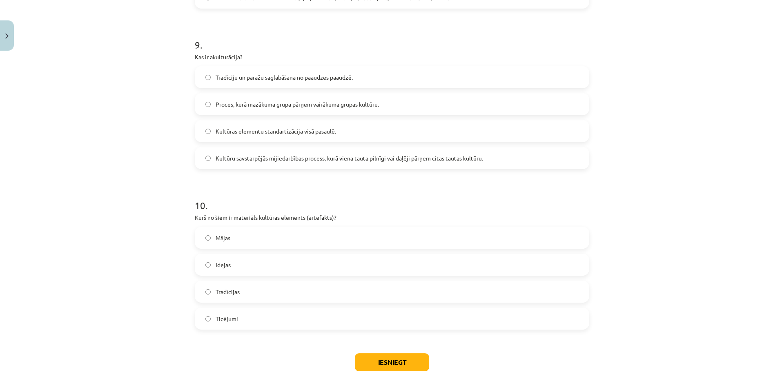
scroll to position [1454, 0]
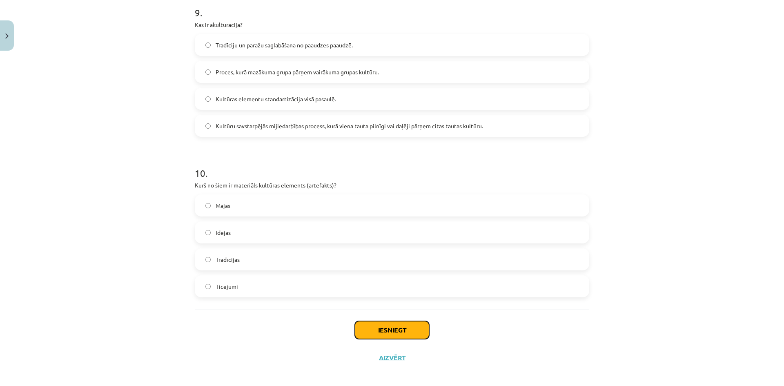
click at [404, 329] on button "Iesniegt" at bounding box center [392, 330] width 74 height 18
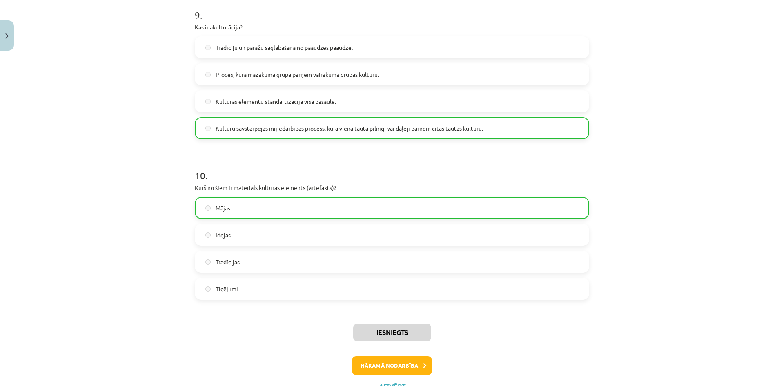
scroll to position [1486, 0]
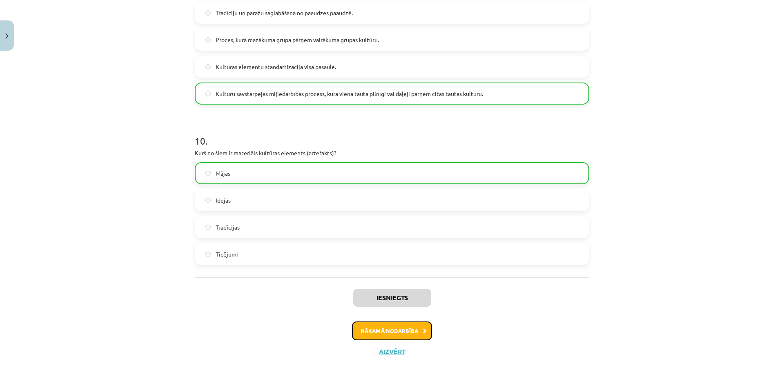
click at [395, 325] on button "Nākamā nodarbība" at bounding box center [392, 330] width 80 height 19
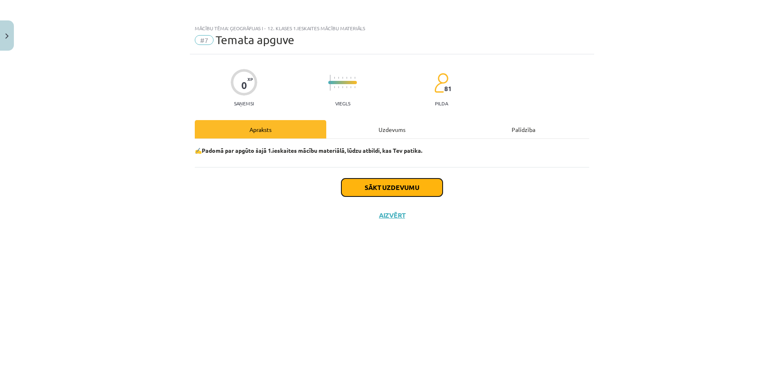
click at [402, 183] on button "Sākt uzdevumu" at bounding box center [391, 187] width 101 height 18
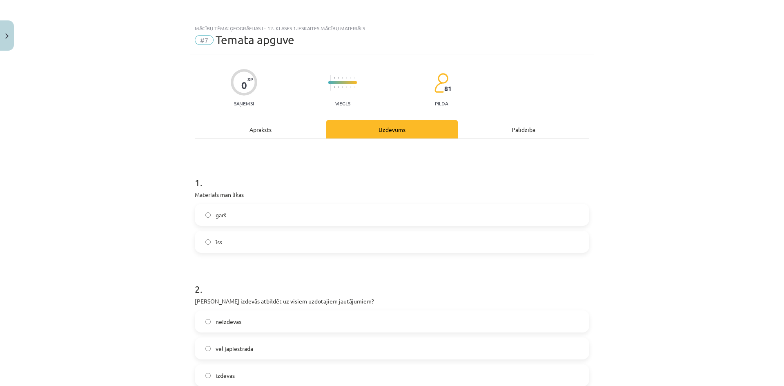
click at [332, 209] on label "garš" at bounding box center [392, 215] width 393 height 20
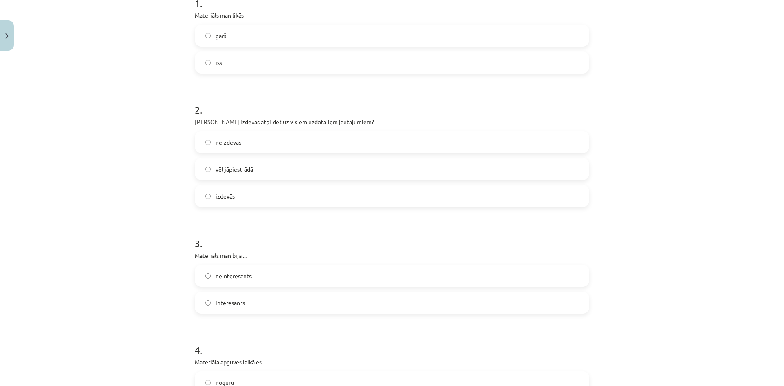
scroll to position [204, 0]
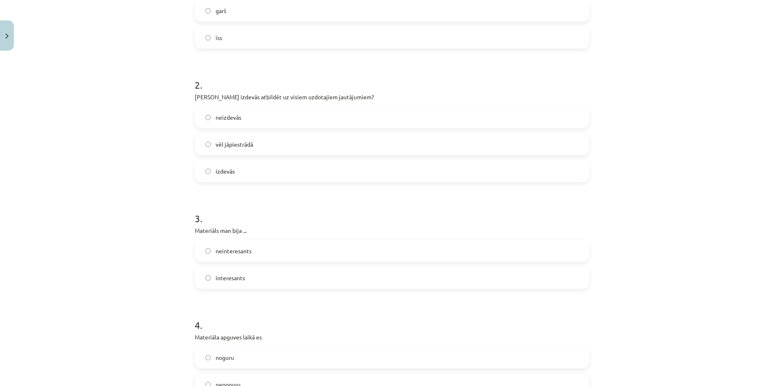
click at [301, 167] on label "izdevās" at bounding box center [392, 171] width 393 height 20
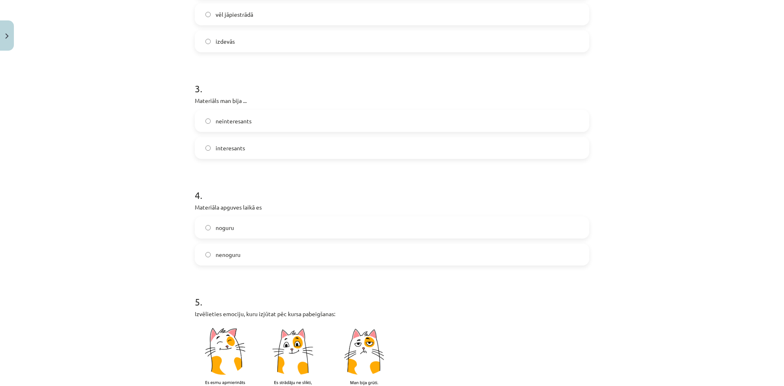
scroll to position [335, 0]
click at [350, 141] on label "interesants" at bounding box center [392, 146] width 393 height 20
click at [258, 227] on label "noguru" at bounding box center [392, 226] width 393 height 20
click at [303, 245] on label "nenoguru" at bounding box center [392, 253] width 393 height 20
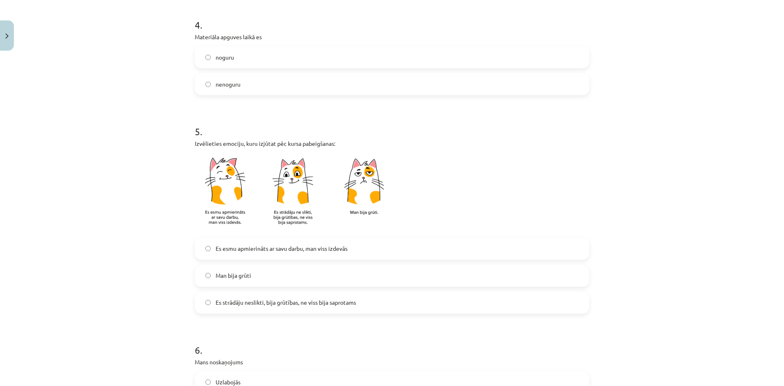
scroll to position [517, 0]
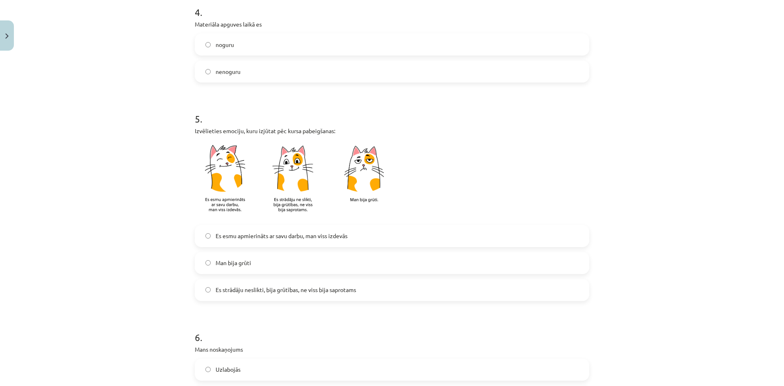
click at [520, 47] on label "noguru" at bounding box center [392, 44] width 393 height 20
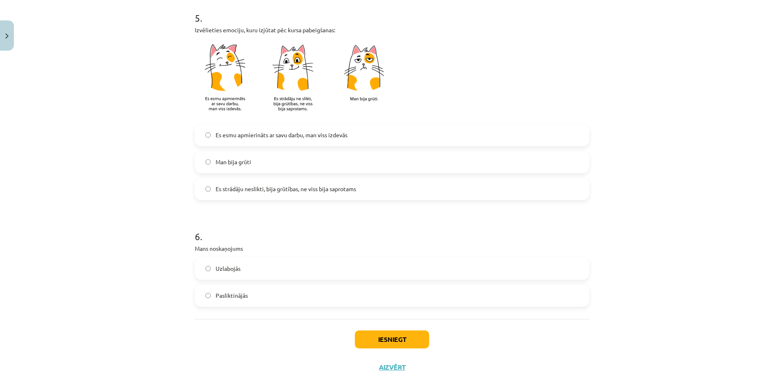
scroll to position [619, 0]
click at [565, 130] on label "Es esmu apmierināts ar savu darbu, man viss izdevās" at bounding box center [392, 134] width 393 height 20
click at [277, 274] on label "Uzlabojās" at bounding box center [392, 268] width 393 height 20
click at [366, 333] on button "Iesniegt" at bounding box center [392, 339] width 74 height 18
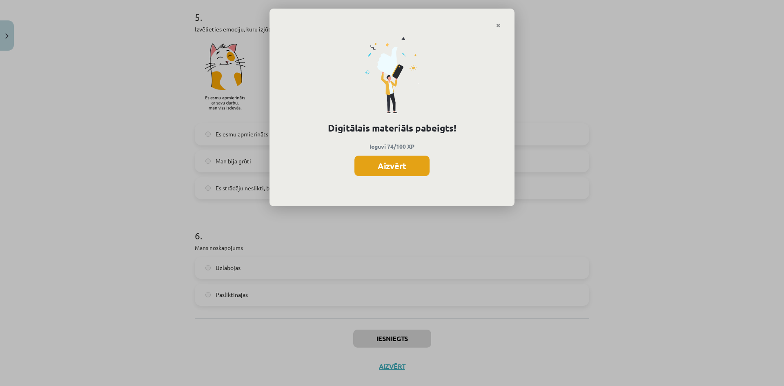
click at [382, 166] on button "Aizvērt" at bounding box center [392, 166] width 75 height 20
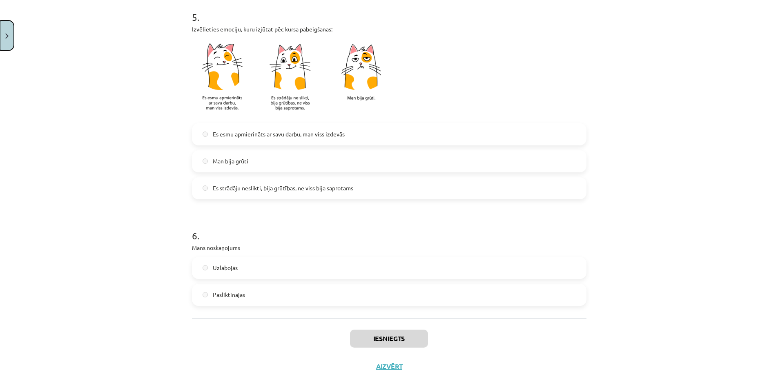
click at [2, 22] on button "Close" at bounding box center [7, 35] width 14 height 30
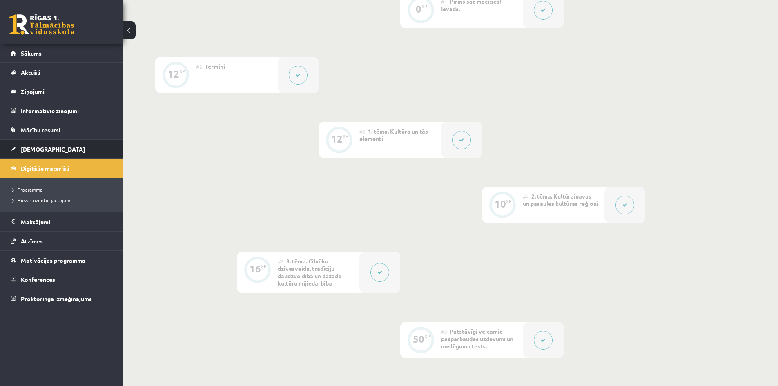
click at [39, 145] on link "[DEMOGRAPHIC_DATA]" at bounding box center [62, 149] width 102 height 19
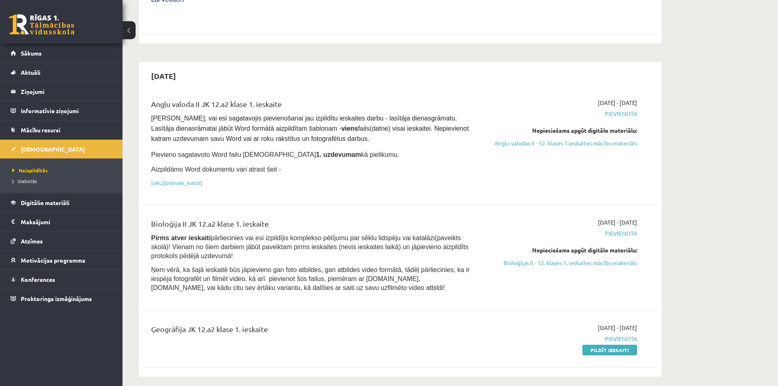
scroll to position [366, 0]
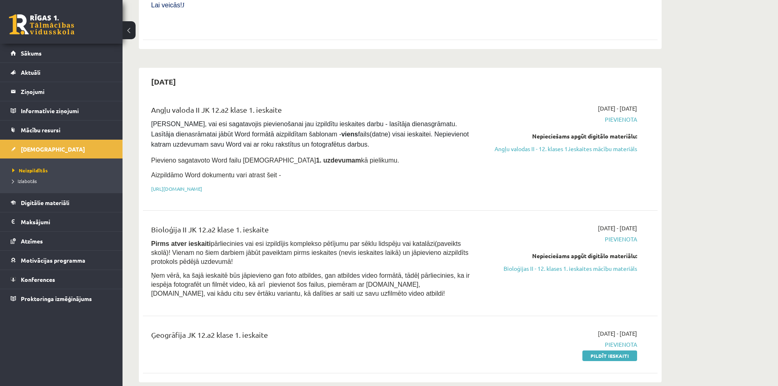
drag, startPoint x: 612, startPoint y: 338, endPoint x: 433, endPoint y: 48, distance: 340.9
click at [612, 350] on link "Pildīt ieskaiti" at bounding box center [609, 355] width 55 height 11
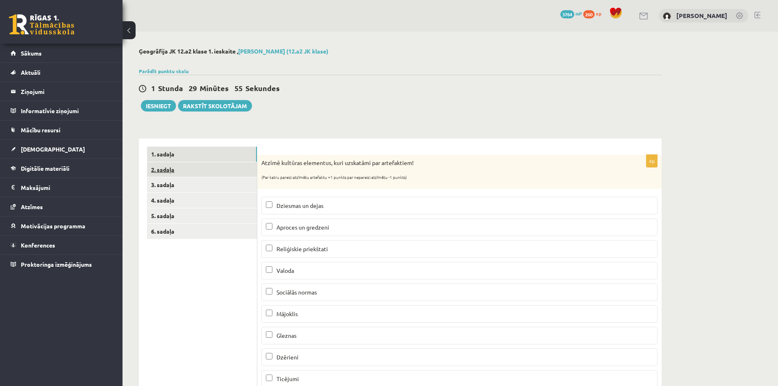
drag, startPoint x: 243, startPoint y: 168, endPoint x: 207, endPoint y: 172, distance: 36.2
click at [207, 172] on link "2. sadaļa" at bounding box center [202, 169] width 110 height 15
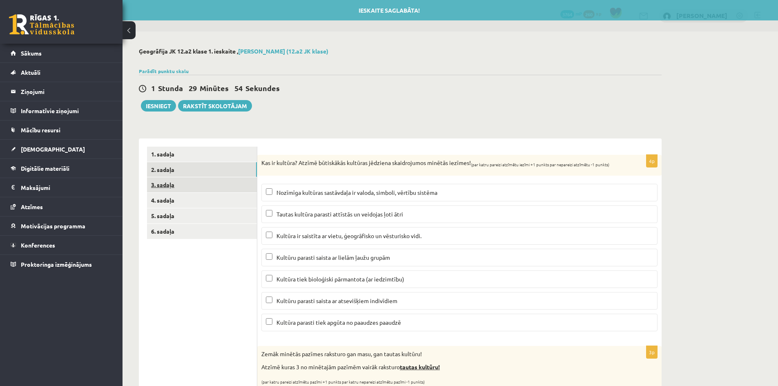
click at [212, 183] on link "3. sadaļa" at bounding box center [202, 184] width 110 height 15
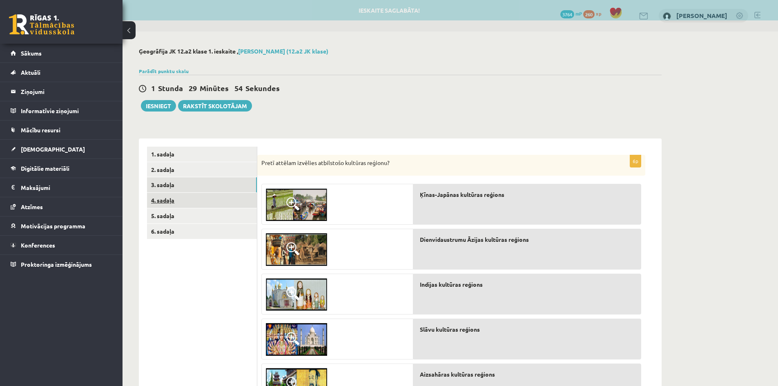
click at [215, 199] on link "4. sadaļa" at bounding box center [202, 200] width 110 height 15
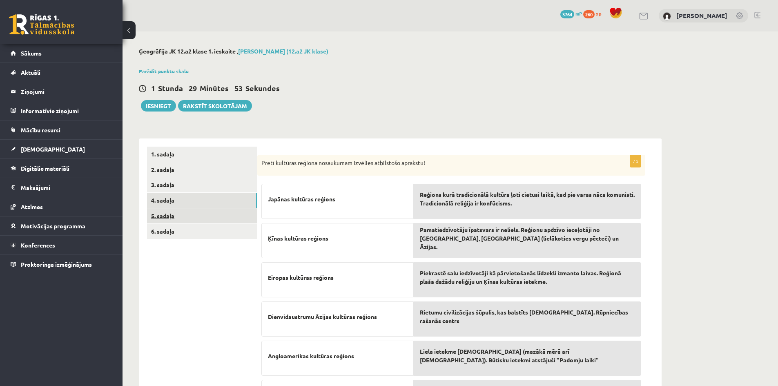
click at [221, 217] on link "5. sadaļa" at bounding box center [202, 215] width 110 height 15
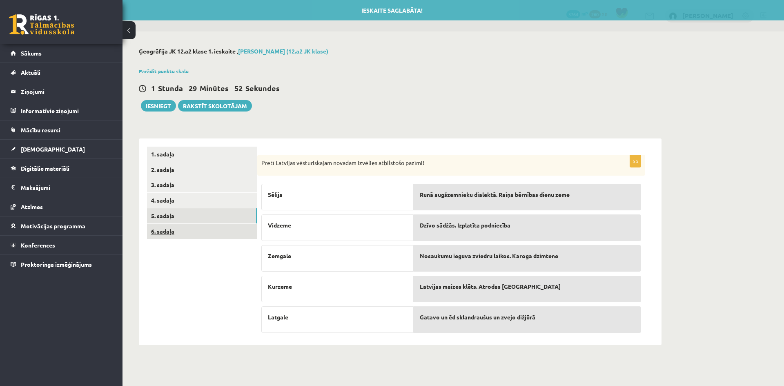
click at [223, 233] on link "6. sadaļa" at bounding box center [202, 231] width 110 height 15
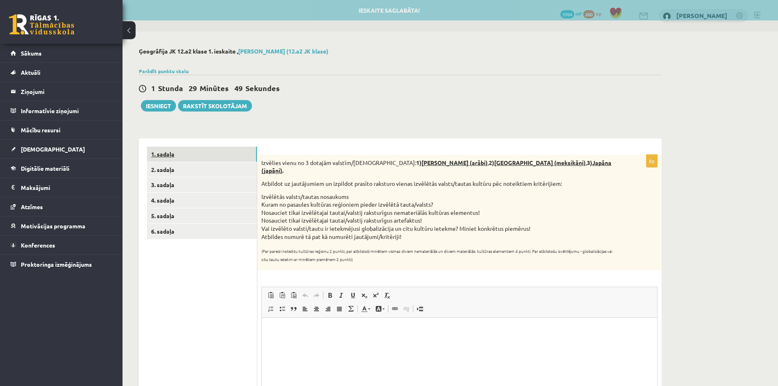
click at [205, 157] on link "1. sadaļa" at bounding box center [202, 154] width 110 height 15
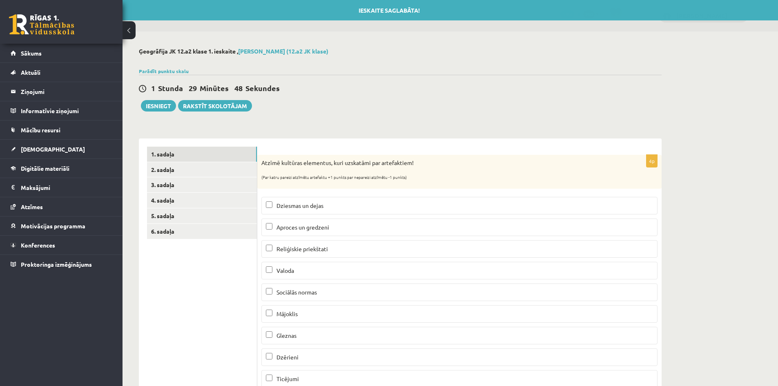
scroll to position [33, 0]
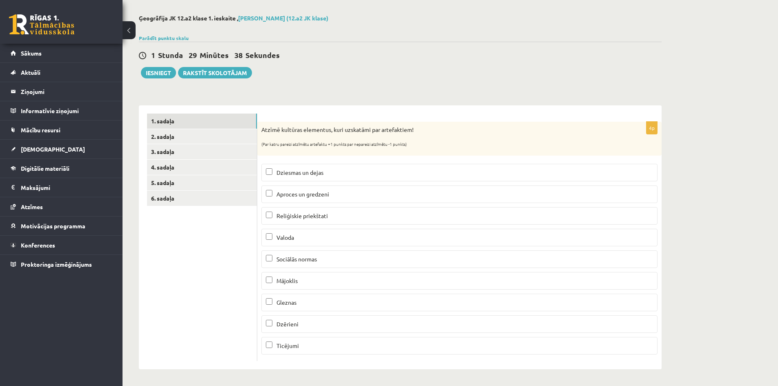
click at [310, 281] on p "Mājoklis" at bounding box center [459, 280] width 387 height 9
click at [343, 196] on p "Aproces un gredzeni" at bounding box center [459, 194] width 387 height 9
click at [336, 302] on p "Gleznas" at bounding box center [459, 302] width 387 height 9
click at [331, 323] on p "Dzērieni" at bounding box center [459, 324] width 387 height 9
click at [216, 132] on link "2. sadaļa" at bounding box center [202, 136] width 110 height 15
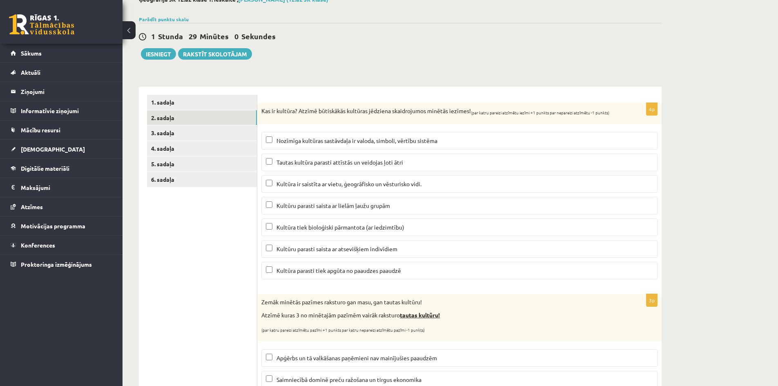
scroll to position [64, 0]
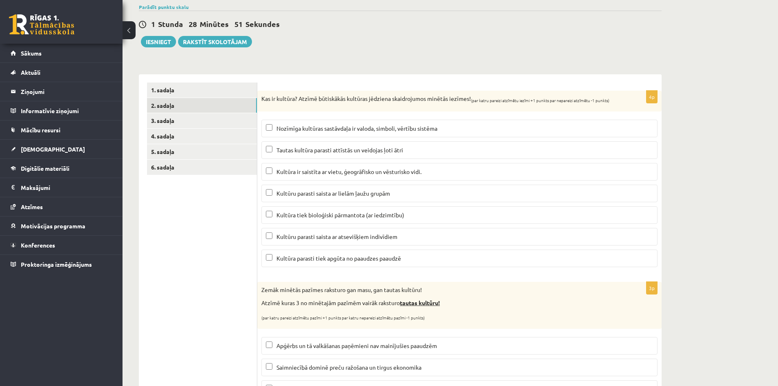
click at [487, 258] on p "Kultūra parasti tiek apgūta no paaudzes paaudzē" at bounding box center [459, 258] width 387 height 9
click at [402, 174] on span "Kultūra ir saistīta ar vietu, ģeogrāfisko un vēsturisko vidi." at bounding box center [348, 171] width 145 height 7
click at [406, 134] on label "Nozīmīga kultūras sastāvdaļa ir valoda, simboli, vērtību sistēma" at bounding box center [459, 129] width 396 height 18
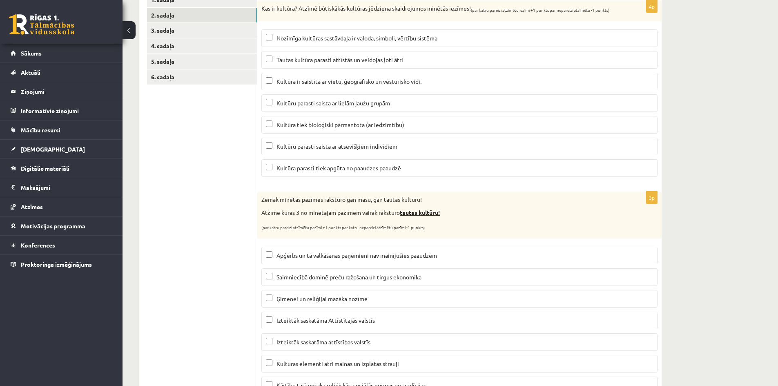
scroll to position [194, 0]
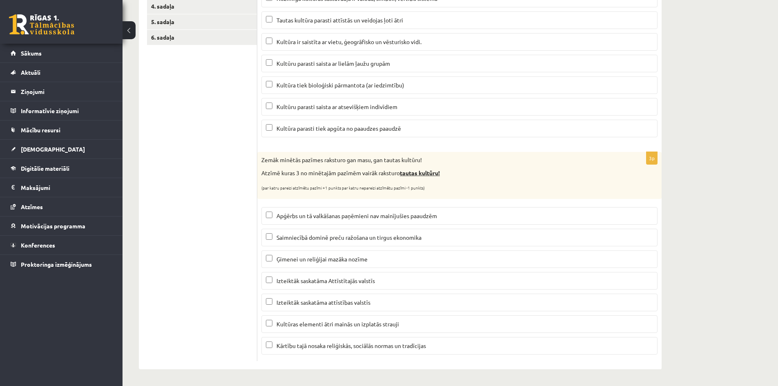
click at [306, 347] on span "Kārtību tajā nosaka reliģiskās, sociālās normas un tradīcijas" at bounding box center [350, 345] width 149 height 7
click at [394, 214] on span "Apģērbs un tā valkāšanas paņēmieni nav mainījušies paaudzēm" at bounding box center [356, 215] width 161 height 7
click at [464, 262] on p "Ģimenei un reliģijai mazāka nozīme" at bounding box center [459, 259] width 387 height 9
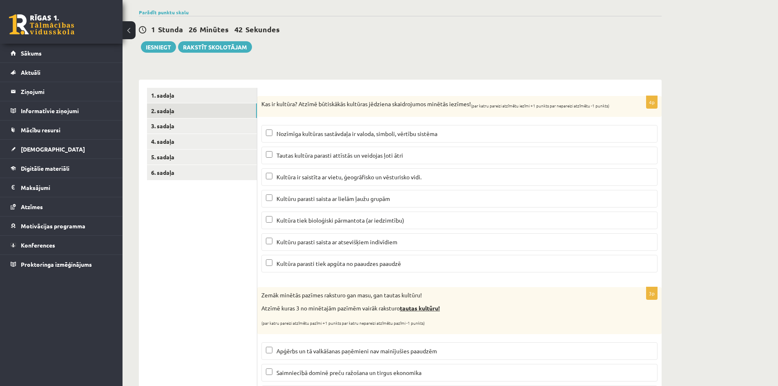
scroll to position [37, 0]
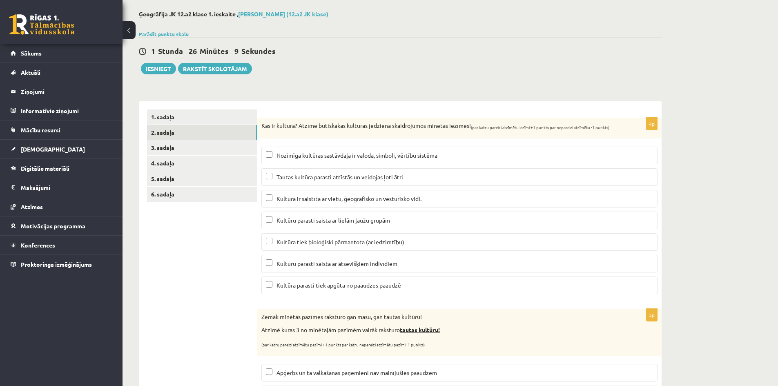
click at [577, 222] on p "Kultūru parasti saista ar lielām ļaužu grupām" at bounding box center [459, 220] width 387 height 9
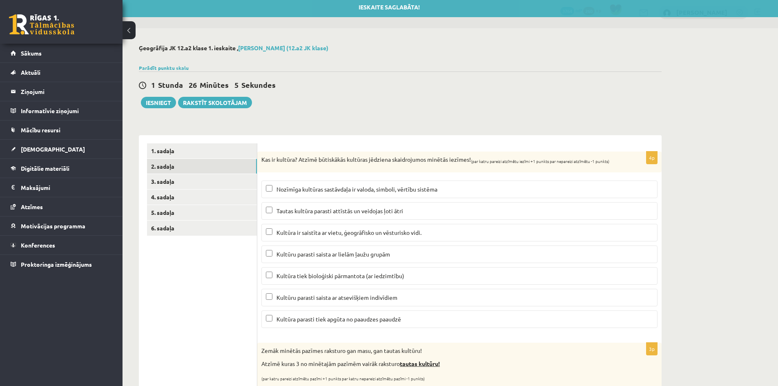
scroll to position [2, 0]
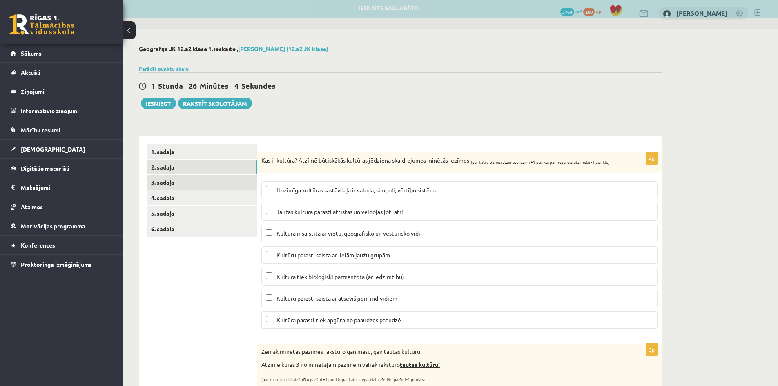
click at [242, 182] on link "3. sadaļa" at bounding box center [202, 182] width 110 height 15
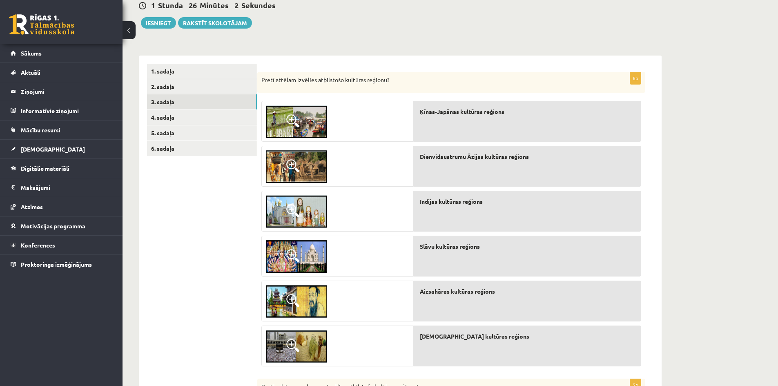
scroll to position [94, 0]
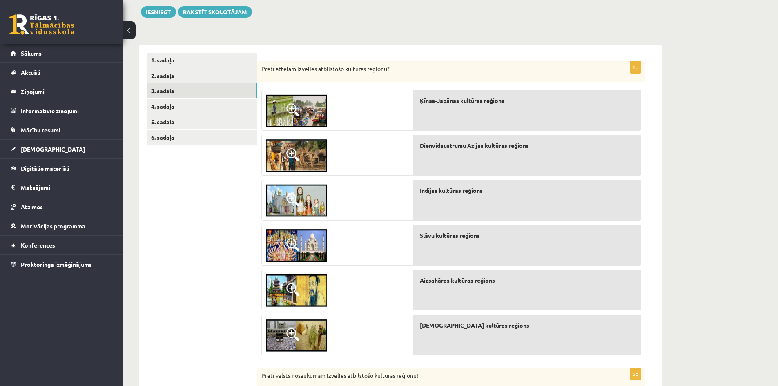
click at [302, 106] on img at bounding box center [296, 110] width 61 height 33
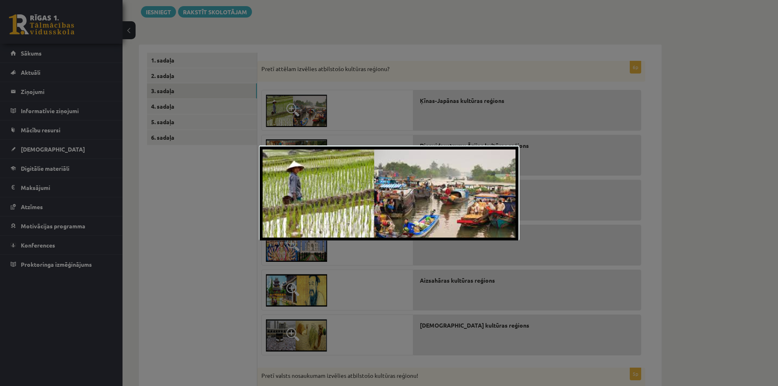
click at [187, 238] on div at bounding box center [389, 193] width 778 height 386
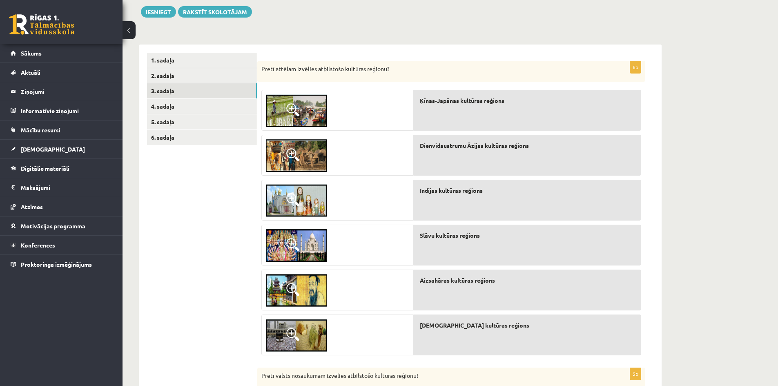
click at [295, 242] on span at bounding box center [292, 244] width 13 height 13
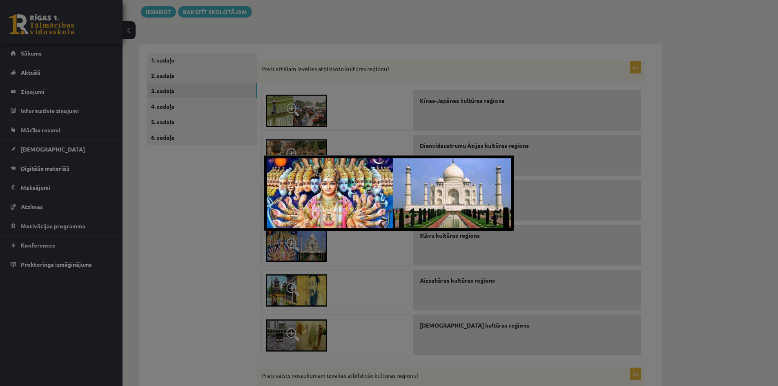
click at [194, 247] on div at bounding box center [389, 193] width 778 height 386
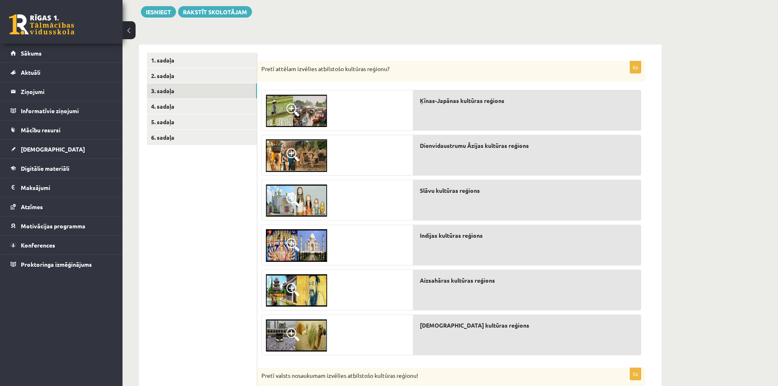
click at [302, 201] on img at bounding box center [296, 200] width 61 height 33
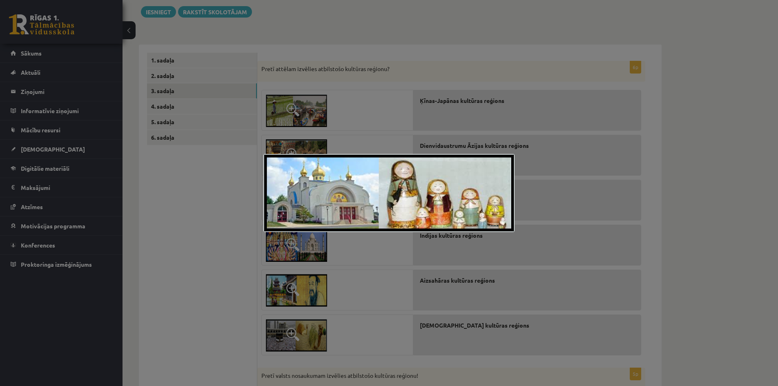
click at [210, 228] on div at bounding box center [389, 193] width 778 height 386
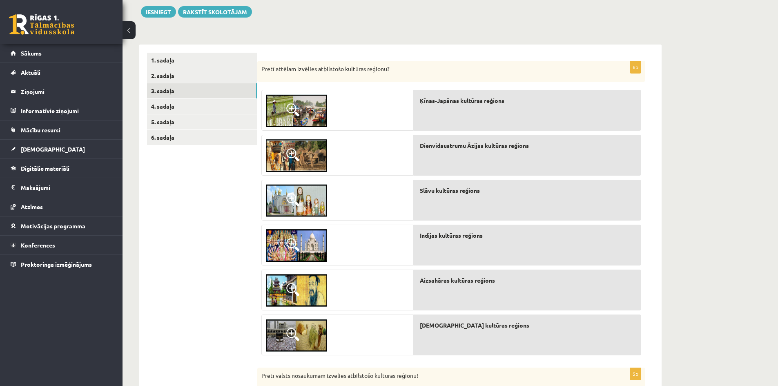
click at [297, 194] on span at bounding box center [292, 199] width 13 height 13
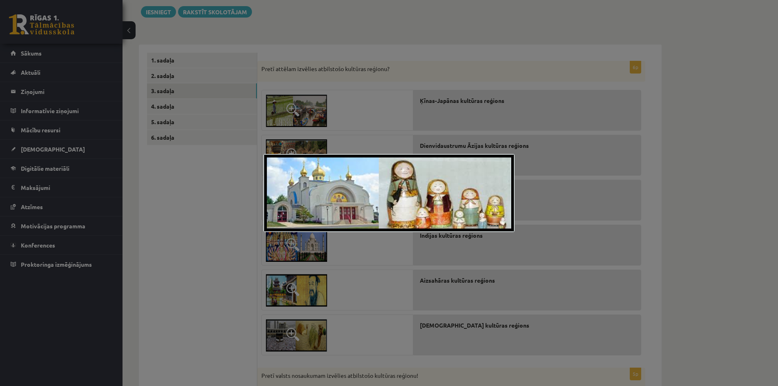
click at [210, 219] on div at bounding box center [389, 193] width 778 height 386
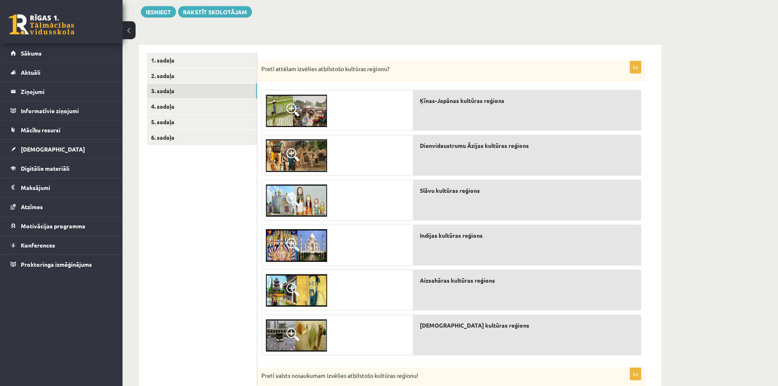
click at [288, 154] on span at bounding box center [292, 154] width 13 height 13
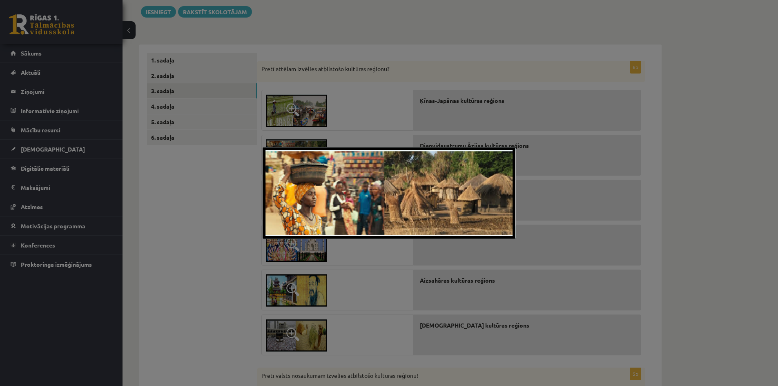
click at [212, 241] on div at bounding box center [389, 193] width 778 height 386
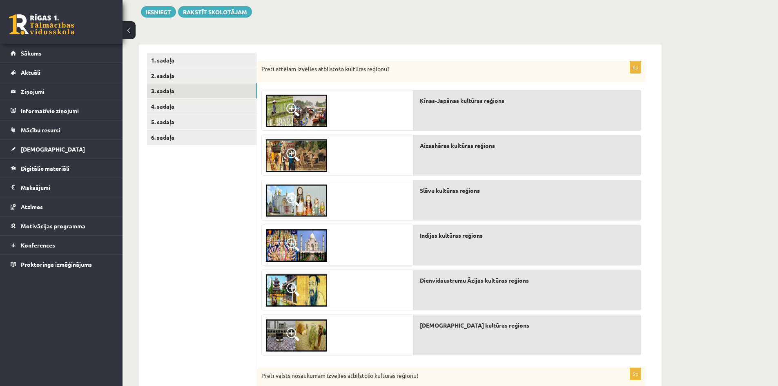
click at [288, 334] on span at bounding box center [292, 334] width 13 height 13
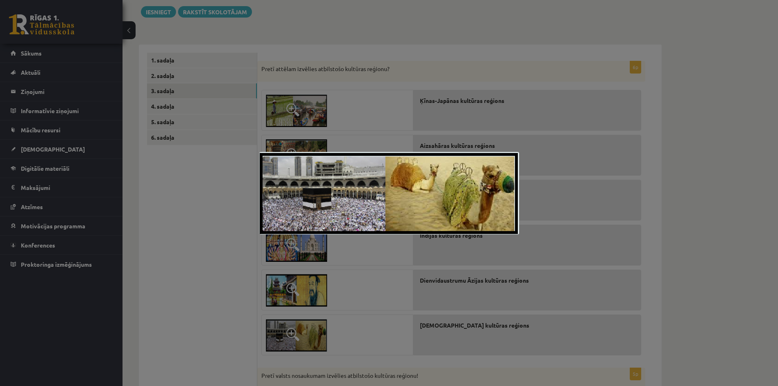
click at [185, 313] on div at bounding box center [389, 193] width 778 height 386
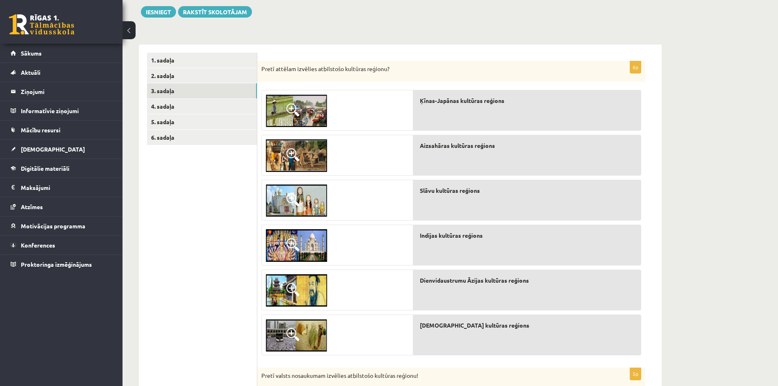
click at [308, 285] on img at bounding box center [296, 290] width 61 height 33
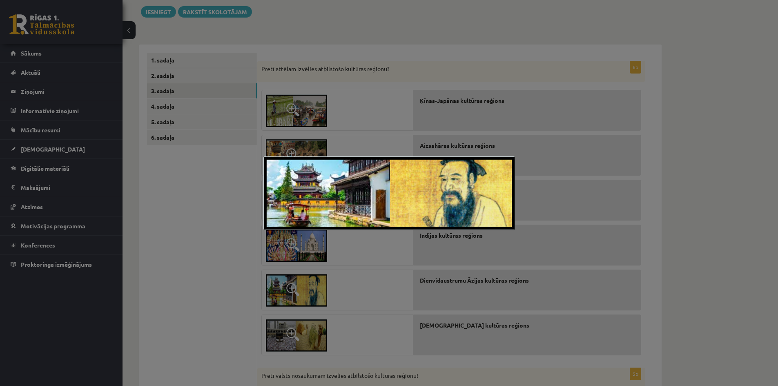
click at [217, 285] on div at bounding box center [389, 193] width 778 height 386
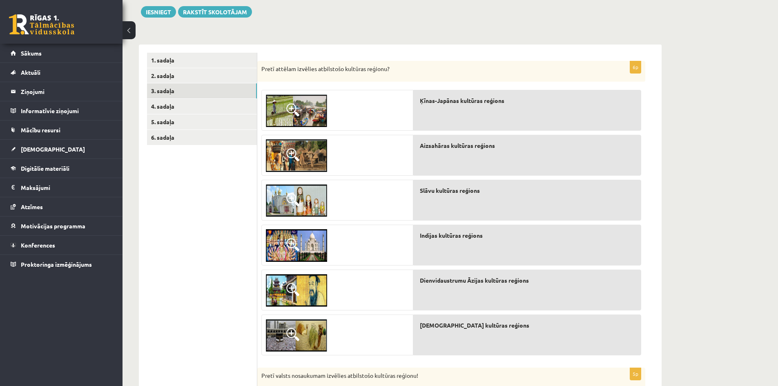
click at [296, 101] on img at bounding box center [296, 110] width 61 height 33
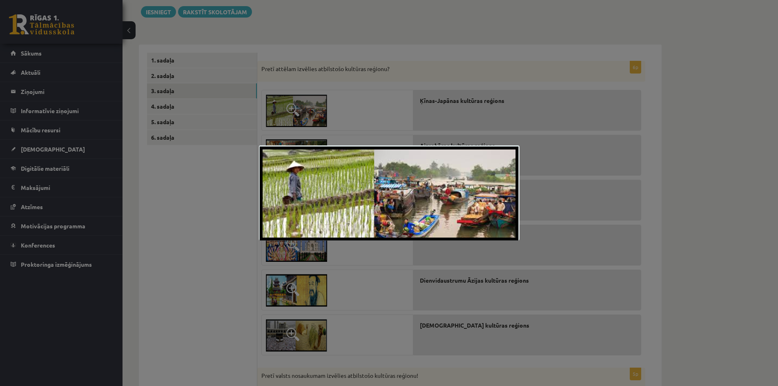
click at [205, 234] on div at bounding box center [389, 193] width 778 height 386
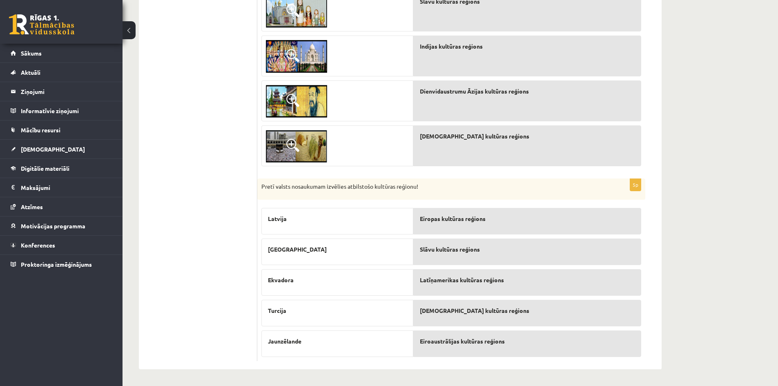
scroll to position [0, 0]
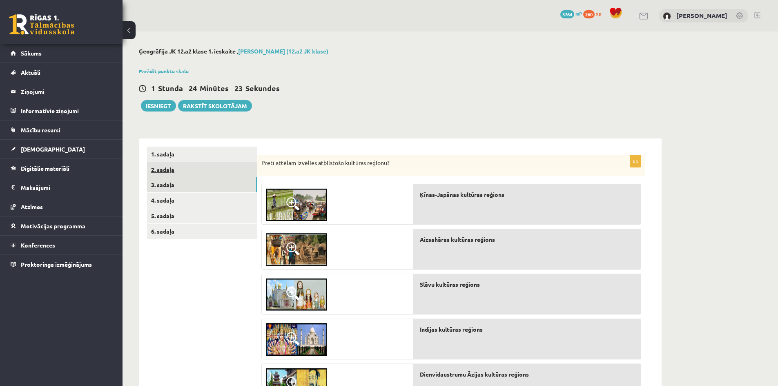
click at [219, 174] on link "2. sadaļa" at bounding box center [202, 169] width 110 height 15
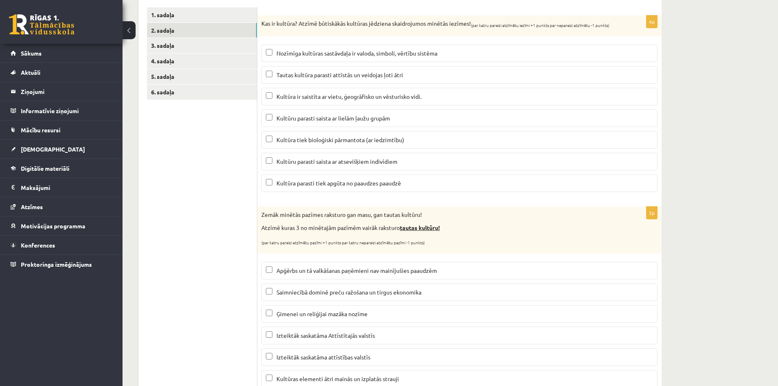
scroll to position [5, 0]
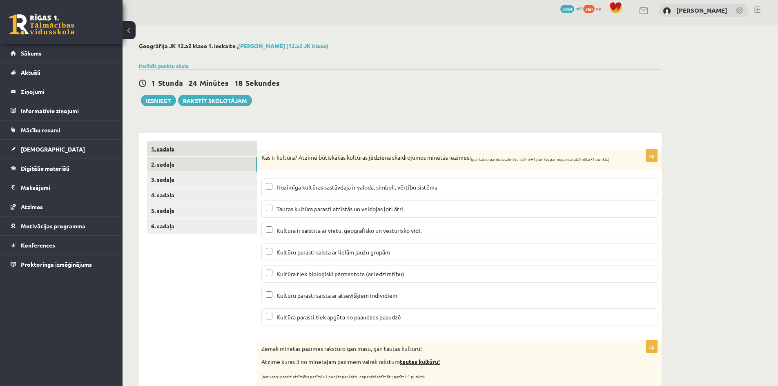
click at [237, 151] on link "1. sadaļa" at bounding box center [202, 148] width 110 height 15
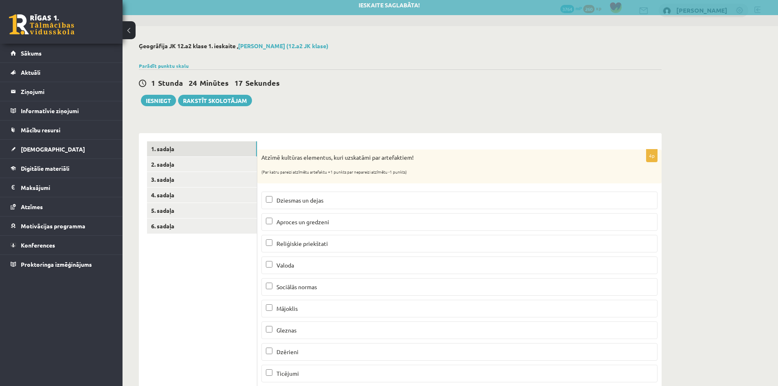
scroll to position [33, 0]
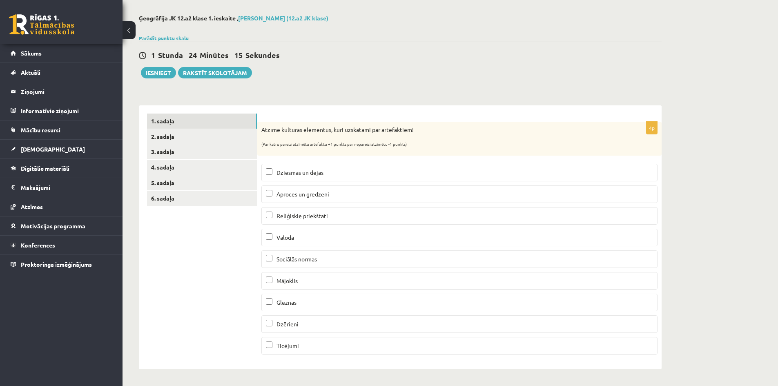
click at [161, 34] on div "Parādīt punktu skalu Atzīme No Līdz 1 0 8 2 9 12 3 13 16 4 17 20 5 21 25 6 26 2…" at bounding box center [400, 37] width 523 height 7
click at [163, 36] on link "Parādīt punktu skalu" at bounding box center [164, 38] width 50 height 7
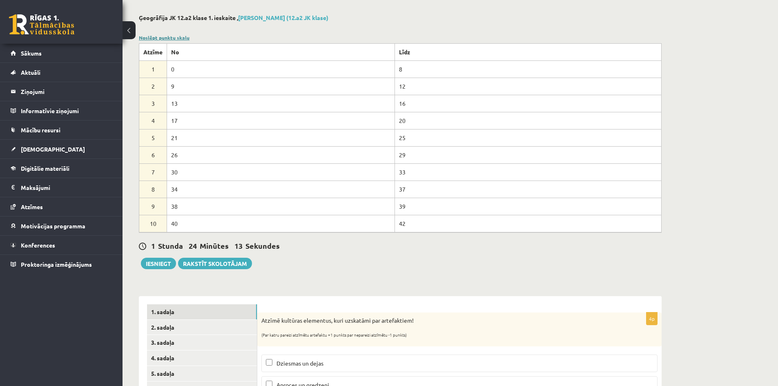
click at [163, 36] on link "Noslēpt punktu skalu" at bounding box center [164, 37] width 51 height 7
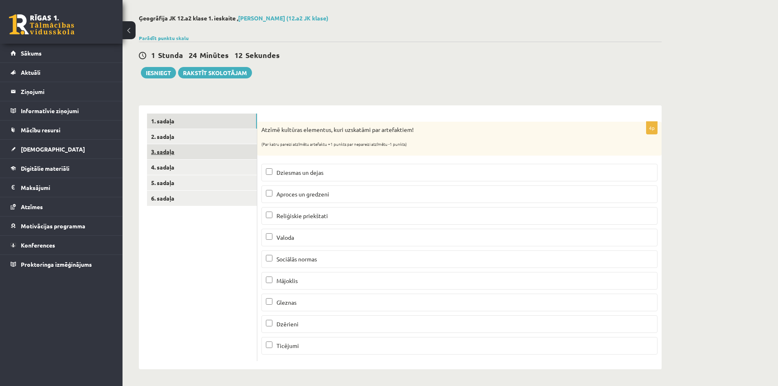
click at [190, 155] on link "3. sadaļa" at bounding box center [202, 151] width 110 height 15
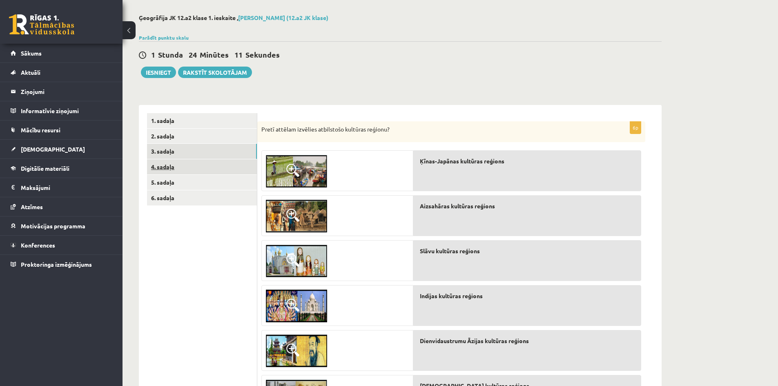
click at [192, 174] on link "4. sadaļa" at bounding box center [202, 166] width 110 height 15
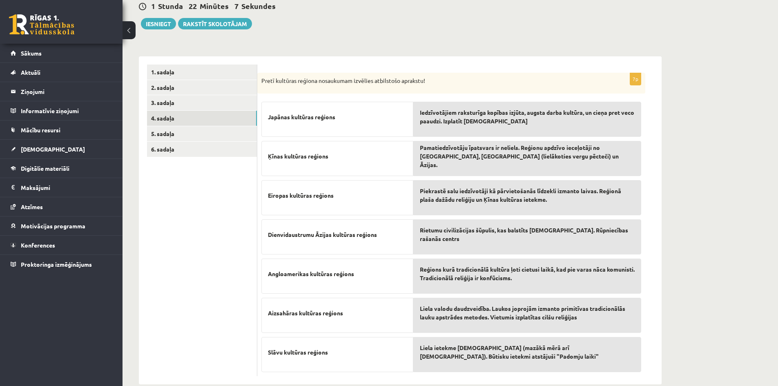
scroll to position [80, 0]
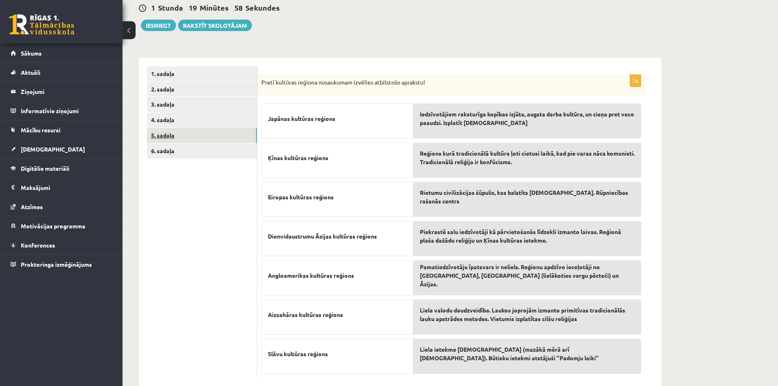
click at [211, 137] on link "5. sadaļa" at bounding box center [202, 135] width 110 height 15
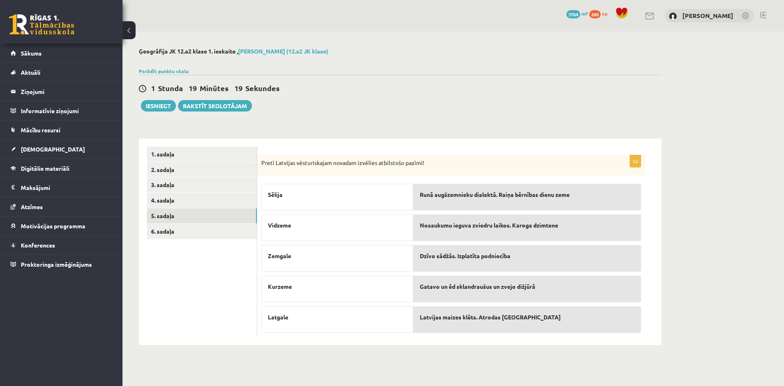
click at [433, 259] on span "Dzīvo sādžās. Izplatīta podniecība" at bounding box center [465, 256] width 91 height 9
click at [250, 237] on link "6. sadaļa" at bounding box center [202, 231] width 110 height 15
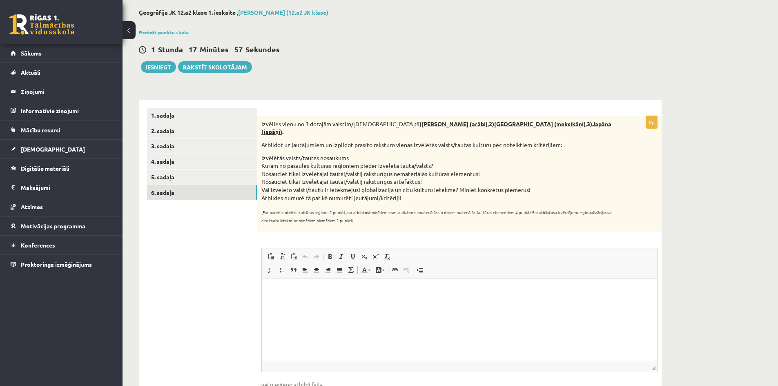
scroll to position [40, 0]
drag, startPoint x: 440, startPoint y: 122, endPoint x: 504, endPoint y: 123, distance: 63.3
click at [504, 123] on p "Izvēlies vienu no 3 dotajām valstīm/[DEMOGRAPHIC_DATA]: 1) Saūda Arābija (arābi…" at bounding box center [438, 127] width 355 height 16
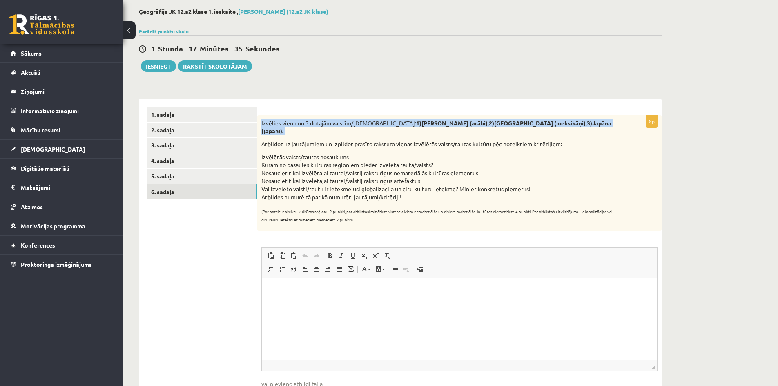
click at [504, 123] on p "Izvēlies vienu no 3 dotajām valstīm/[DEMOGRAPHIC_DATA]: 1) Saūda Arābija (arābi…" at bounding box center [438, 127] width 355 height 16
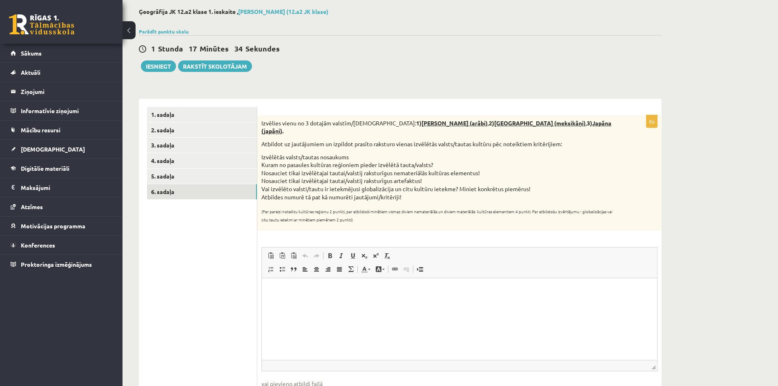
click at [505, 129] on div "Izvēlies vienu no 3 dotajām valstīm/[DEMOGRAPHIC_DATA]: 1) Saūda Arābija (arābi…" at bounding box center [459, 173] width 404 height 116
drag, startPoint x: 504, startPoint y: 125, endPoint x: 441, endPoint y: 125, distance: 62.1
click at [441, 125] on p "Izvēlies vienu no 3 dotajām valstīm/[DEMOGRAPHIC_DATA]: 1) Saūda Arābija (arābi…" at bounding box center [438, 127] width 355 height 16
copy strong "2) [GEOGRAPHIC_DATA] (meksikāņi)"
click at [428, 266] on span "Editor toolbars Paste Keyboard shortcut Ctrl+V Paste as plain text Keyboard sho…" at bounding box center [459, 262] width 395 height 31
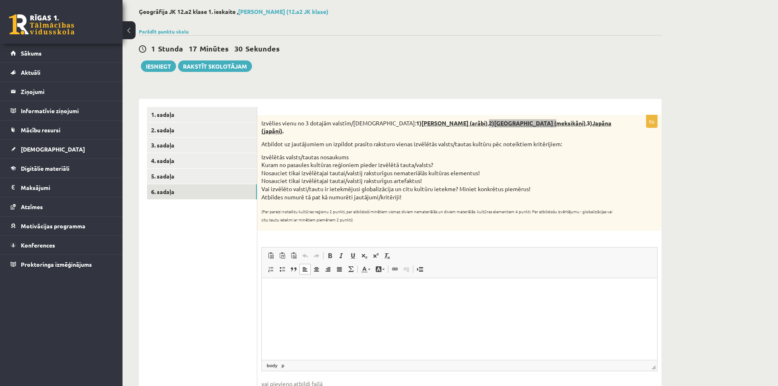
click at [434, 292] on p "Rich Text Editor, wiswyg-editor-user-answer-47024817869940" at bounding box center [459, 290] width 379 height 9
click at [277, 290] on u "**********" at bounding box center [295, 290] width 39 height 5
drag, startPoint x: 271, startPoint y: 290, endPoint x: 335, endPoint y: 294, distance: 64.6
click at [335, 294] on p "**********" at bounding box center [459, 290] width 379 height 9
click at [330, 252] on span at bounding box center [330, 255] width 7 height 7
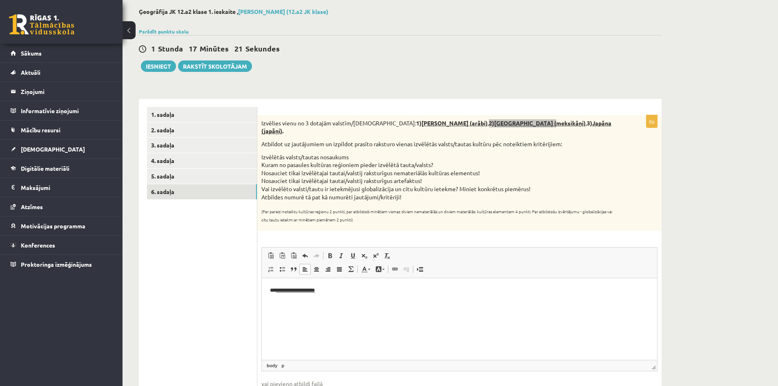
click at [330, 287] on p "**********" at bounding box center [459, 290] width 379 height 9
click at [275, 292] on p "**********" at bounding box center [459, 290] width 379 height 9
click at [292, 307] on p "Rich Text Editor, wiswyg-editor-user-answer-47024817869940" at bounding box center [459, 304] width 379 height 9
click at [346, 322] on p "**********" at bounding box center [459, 318] width 379 height 9
click at [352, 326] on body "**********" at bounding box center [459, 311] width 379 height 50
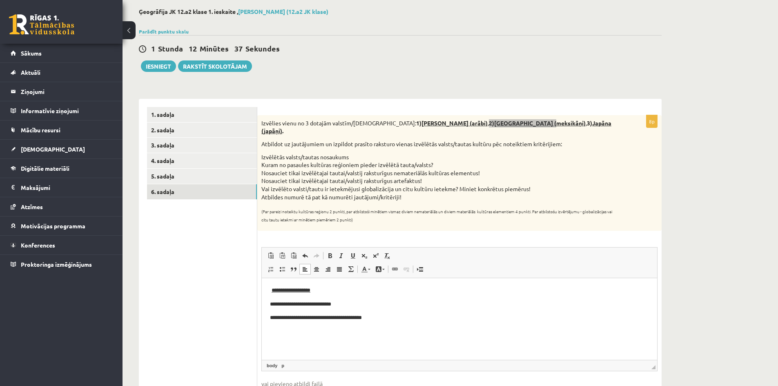
click at [314, 318] on p "**********" at bounding box center [459, 318] width 379 height 9
click at [316, 321] on p "**********" at bounding box center [459, 318] width 379 height 9
click at [339, 334] on p "Rich Text Editor, wiswyg-editor-user-answer-47024817869940" at bounding box center [459, 332] width 379 height 9
drag, startPoint x: 332, startPoint y: 333, endPoint x: 271, endPoint y: 334, distance: 61.3
click at [271, 334] on p "**********" at bounding box center [459, 332] width 379 height 9
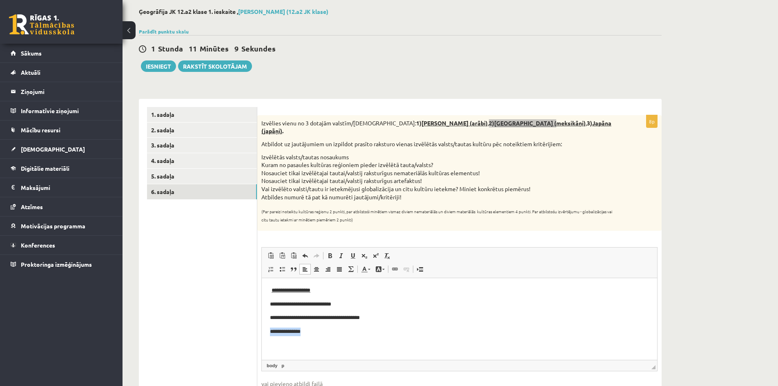
click at [319, 332] on p "**********" at bounding box center [459, 332] width 379 height 9
click at [268, 292] on html "**********" at bounding box center [459, 318] width 395 height 80
click at [269, 302] on html "**********" at bounding box center [459, 318] width 395 height 80
click at [268, 320] on html "**********" at bounding box center [459, 318] width 395 height 80
click at [270, 329] on p "**********" at bounding box center [459, 332] width 379 height 9
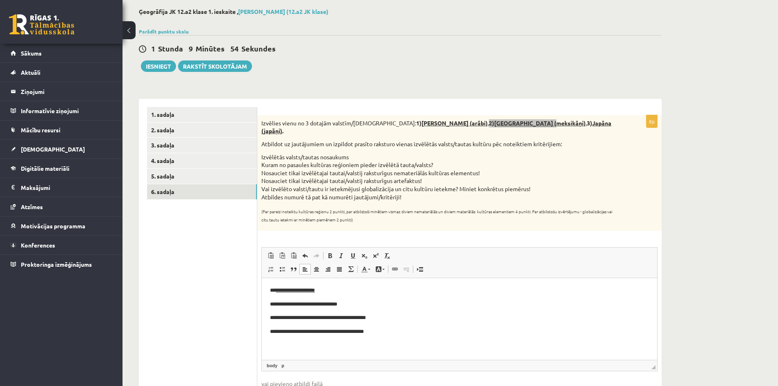
click at [274, 292] on p "**********" at bounding box center [459, 290] width 379 height 9
click at [307, 252] on span at bounding box center [305, 255] width 7 height 7
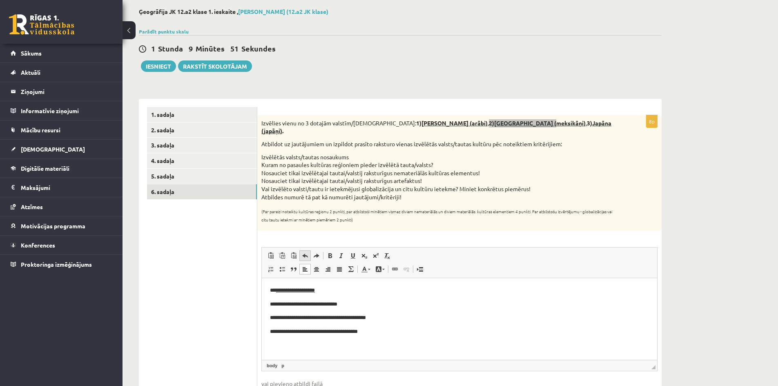
click at [307, 252] on span at bounding box center [305, 255] width 7 height 7
click at [314, 252] on span at bounding box center [316, 255] width 7 height 7
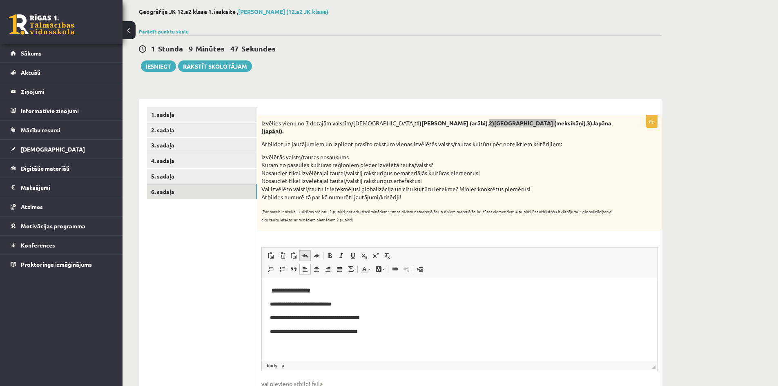
click at [302, 252] on span at bounding box center [305, 255] width 7 height 7
click at [270, 303] on p "**********" at bounding box center [459, 304] width 379 height 9
click at [272, 320] on p "**********" at bounding box center [459, 318] width 379 height 9
click at [271, 332] on p "**********" at bounding box center [459, 332] width 379 height 9
click at [393, 333] on p "**********" at bounding box center [459, 332] width 379 height 9
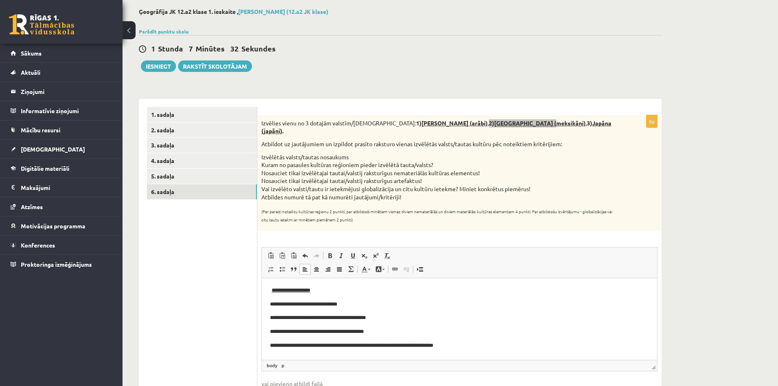
click at [410, 350] on html "**********" at bounding box center [459, 318] width 395 height 80
click at [453, 350] on p "**********" at bounding box center [459, 345] width 379 height 9
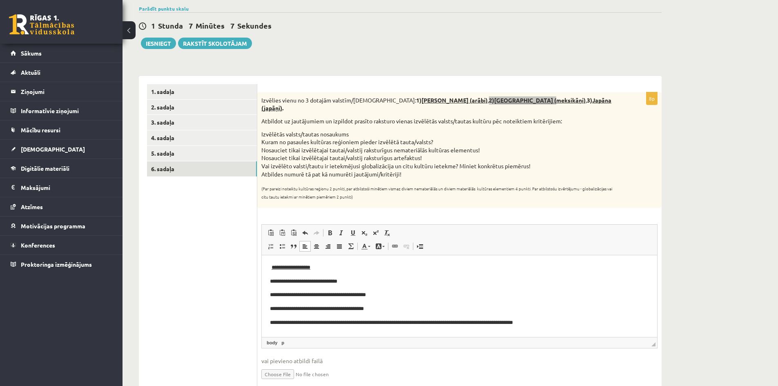
scroll to position [74, 0]
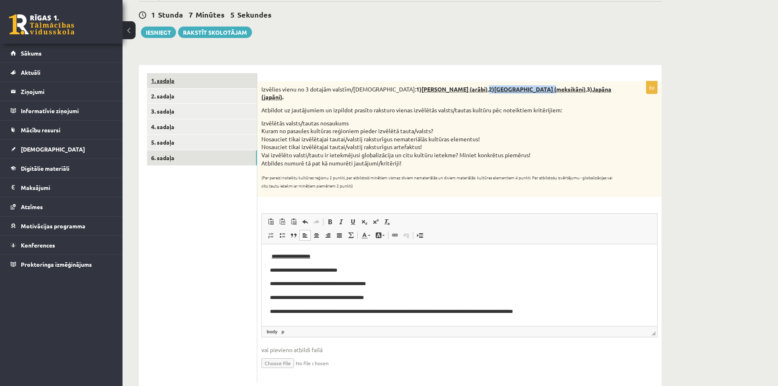
click at [205, 82] on link "1. sadaļa" at bounding box center [202, 80] width 110 height 15
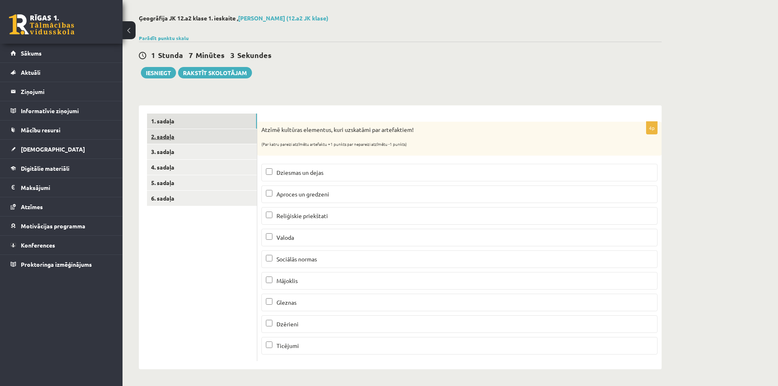
click at [240, 140] on link "2. sadaļa" at bounding box center [202, 136] width 110 height 15
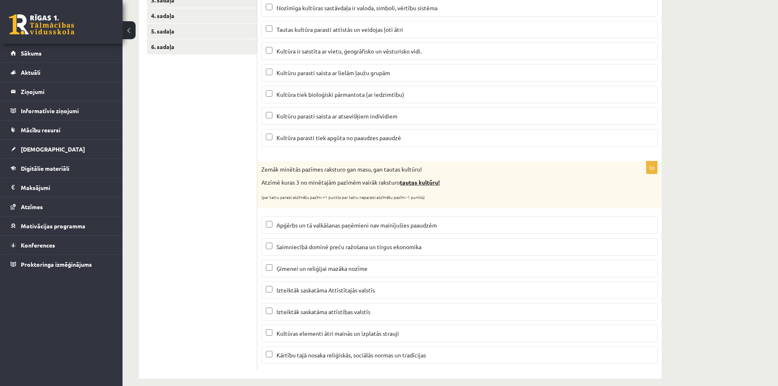
scroll to position [58, 0]
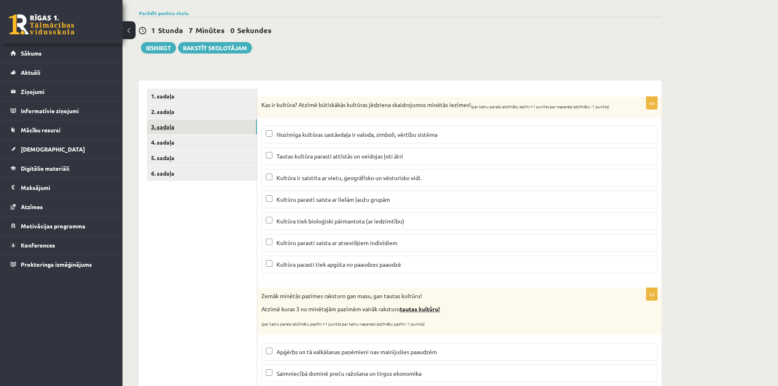
click at [232, 124] on link "3. sadaļa" at bounding box center [202, 126] width 110 height 15
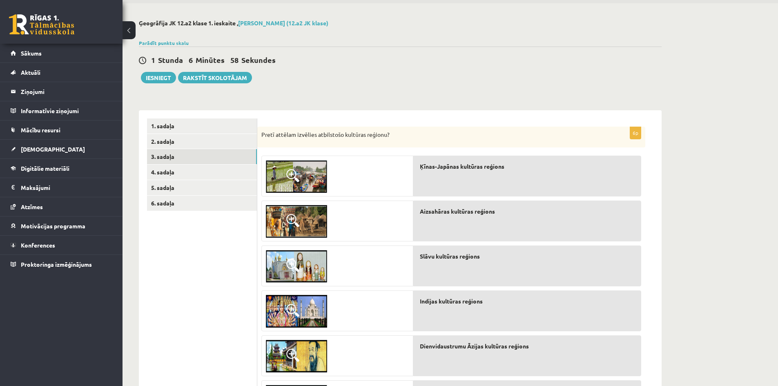
scroll to position [28, 0]
click at [220, 169] on link "4. sadaļa" at bounding box center [202, 172] width 110 height 15
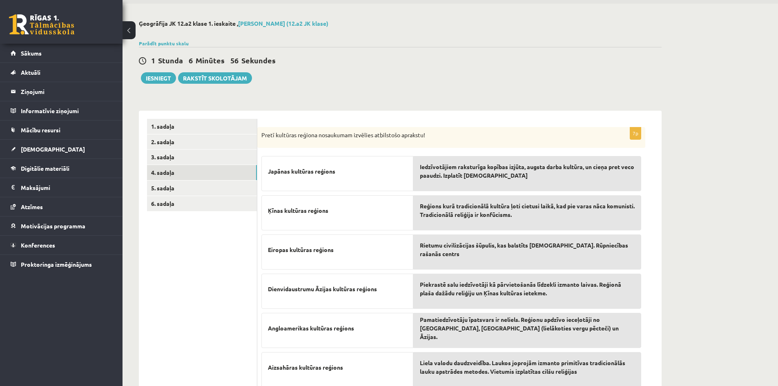
scroll to position [98, 0]
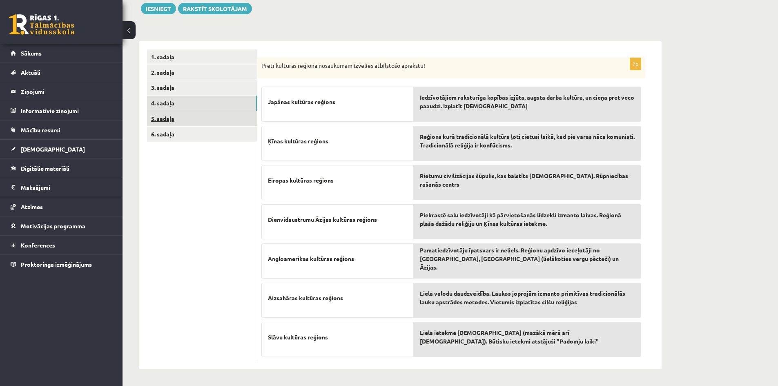
click at [214, 114] on link "5. sadaļa" at bounding box center [202, 118] width 110 height 15
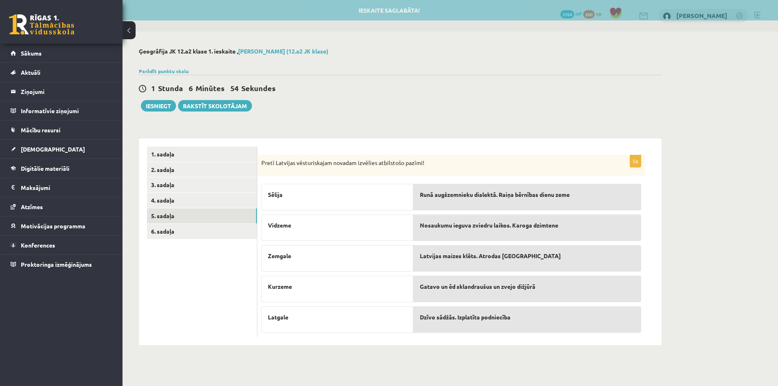
scroll to position [0, 0]
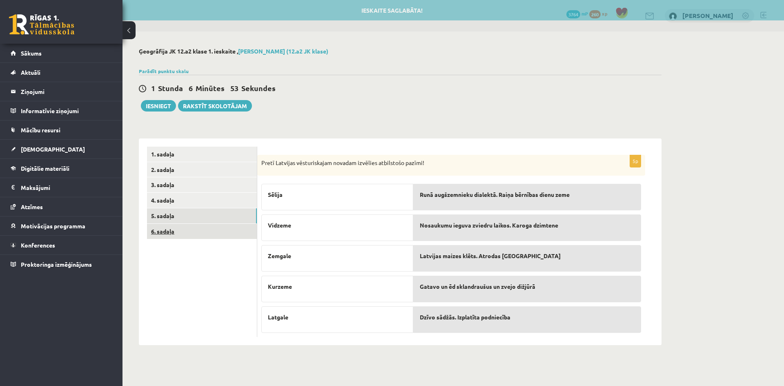
click at [234, 226] on link "6. sadaļa" at bounding box center [202, 231] width 110 height 15
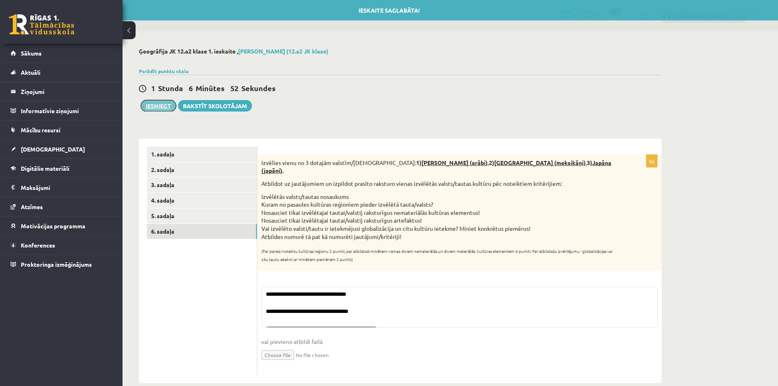
click at [161, 107] on button "Iesniegt" at bounding box center [158, 105] width 35 height 11
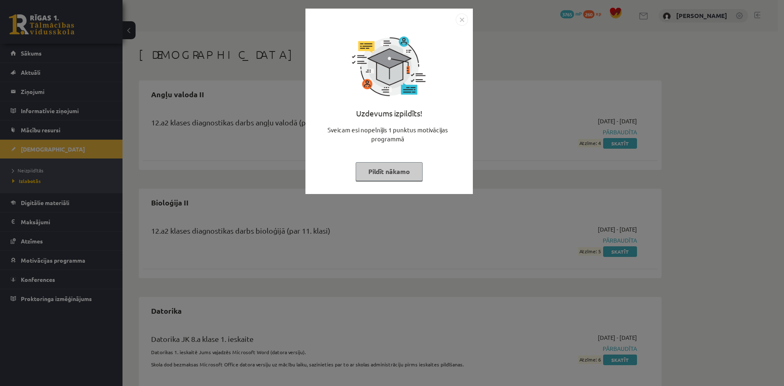
click at [408, 168] on button "Pildīt nākamo" at bounding box center [389, 171] width 67 height 19
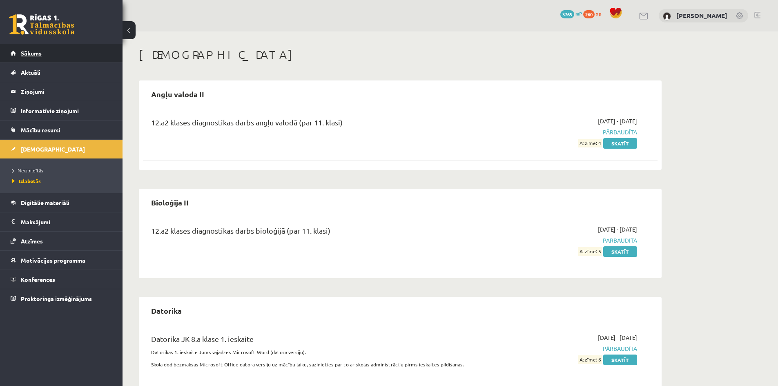
click at [36, 55] on span "Sākums" at bounding box center [31, 52] width 21 height 7
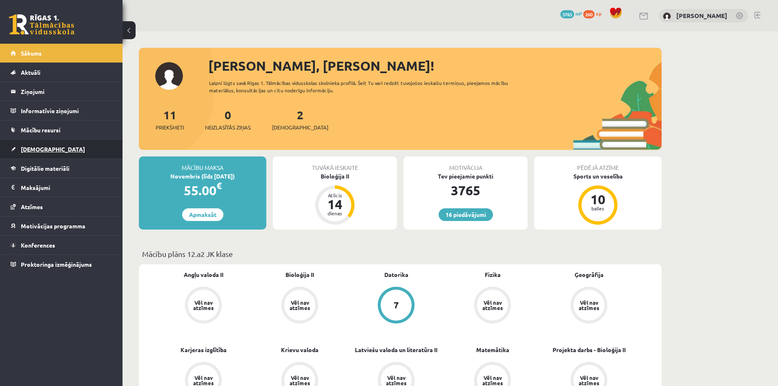
click at [56, 149] on link "[DEMOGRAPHIC_DATA]" at bounding box center [62, 149] width 102 height 19
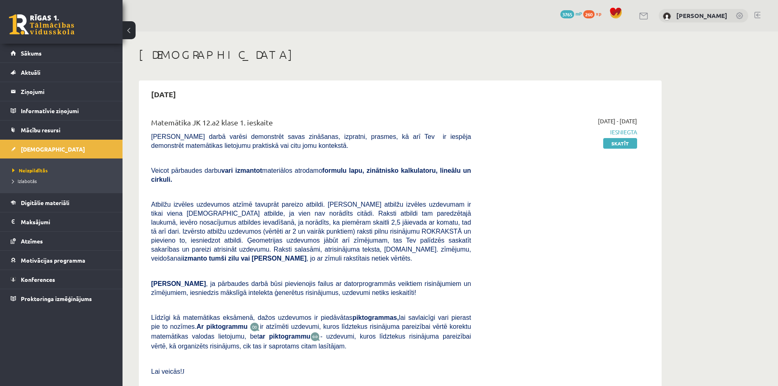
click at [757, 15] on link at bounding box center [757, 15] width 6 height 7
